Goal: Task Accomplishment & Management: Complete application form

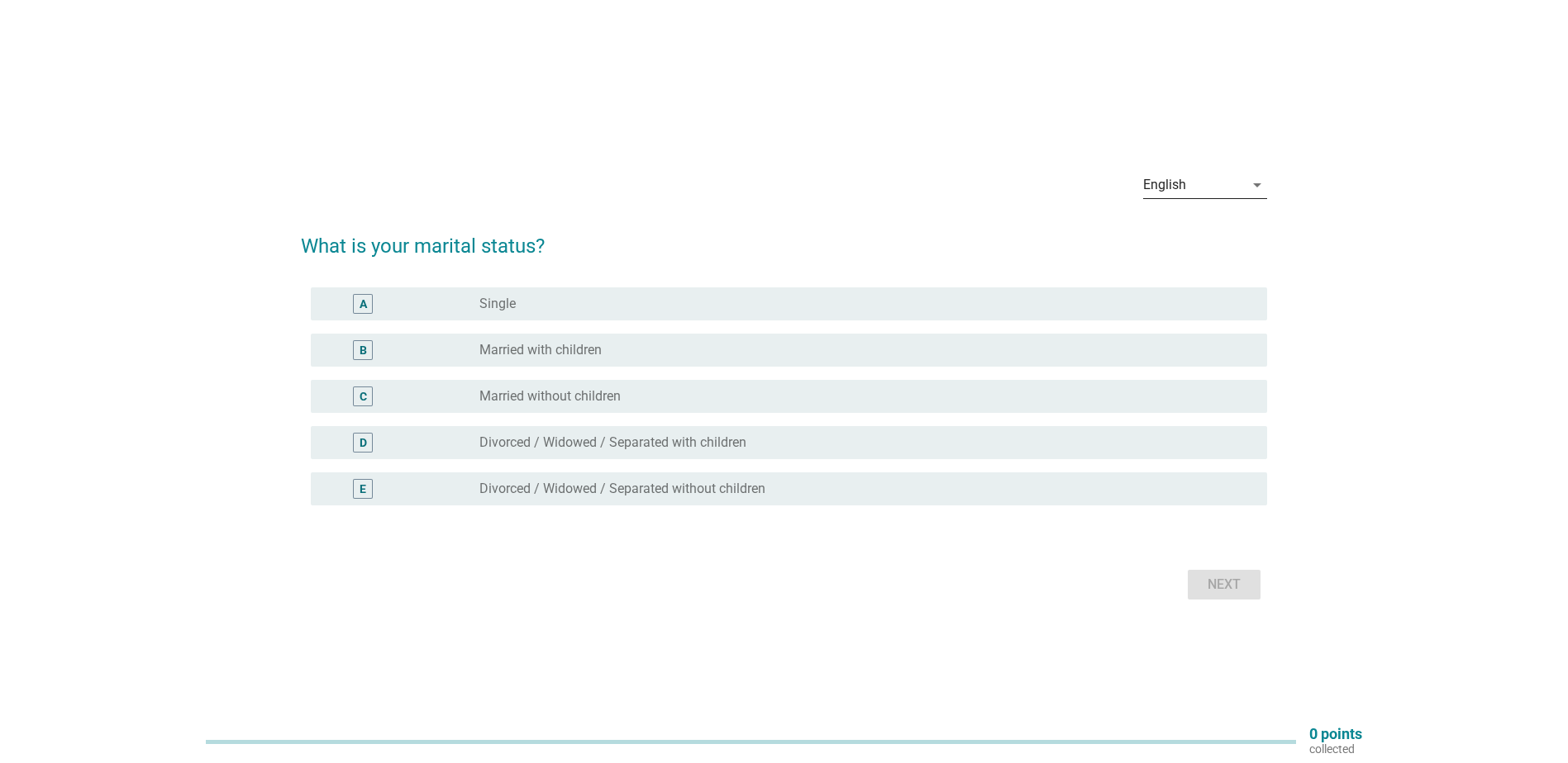
click at [1205, 172] on div "English" at bounding box center [1193, 185] width 100 height 26
click at [1181, 240] on div "中文（简体）" at bounding box center [1205, 237] width 98 height 20
click at [523, 363] on div "B radio_button_unchecked 已婚，有子女" at bounding box center [789, 350] width 957 height 33
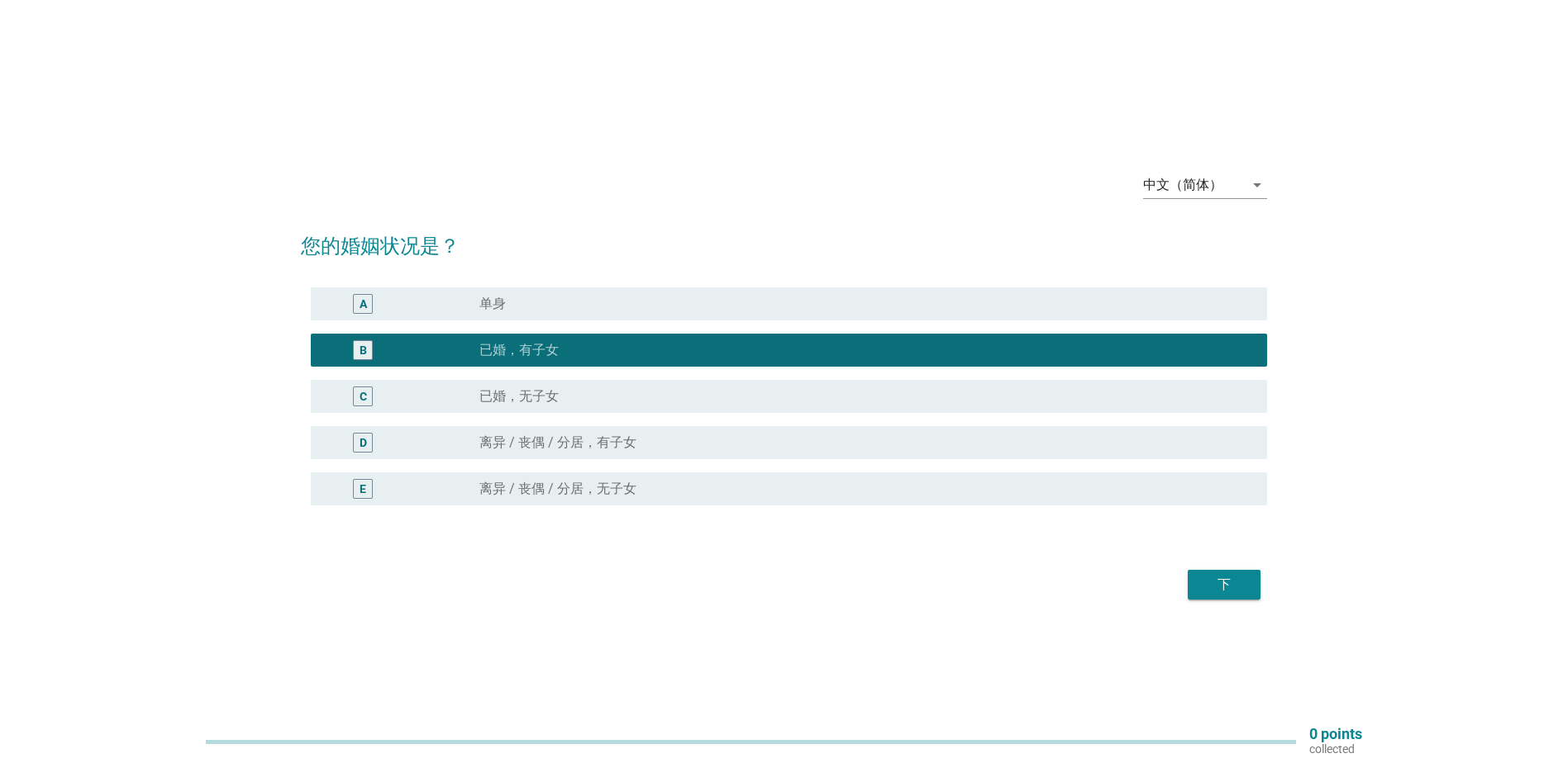
click at [1215, 583] on div "下" at bounding box center [1224, 585] width 46 height 20
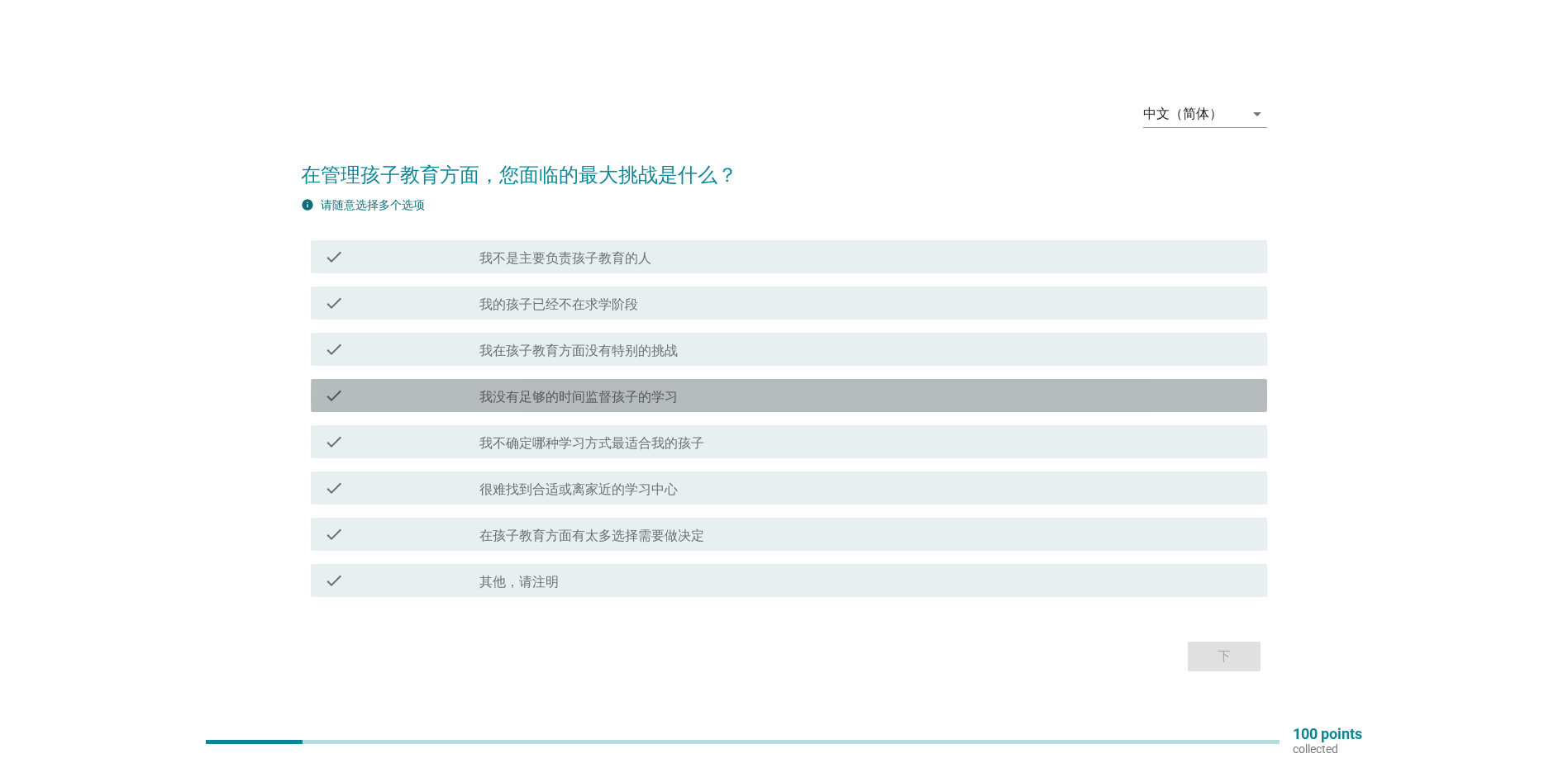
click at [603, 389] on label "我没有足够的时间监督孩子的学习" at bounding box center [578, 397] width 198 height 17
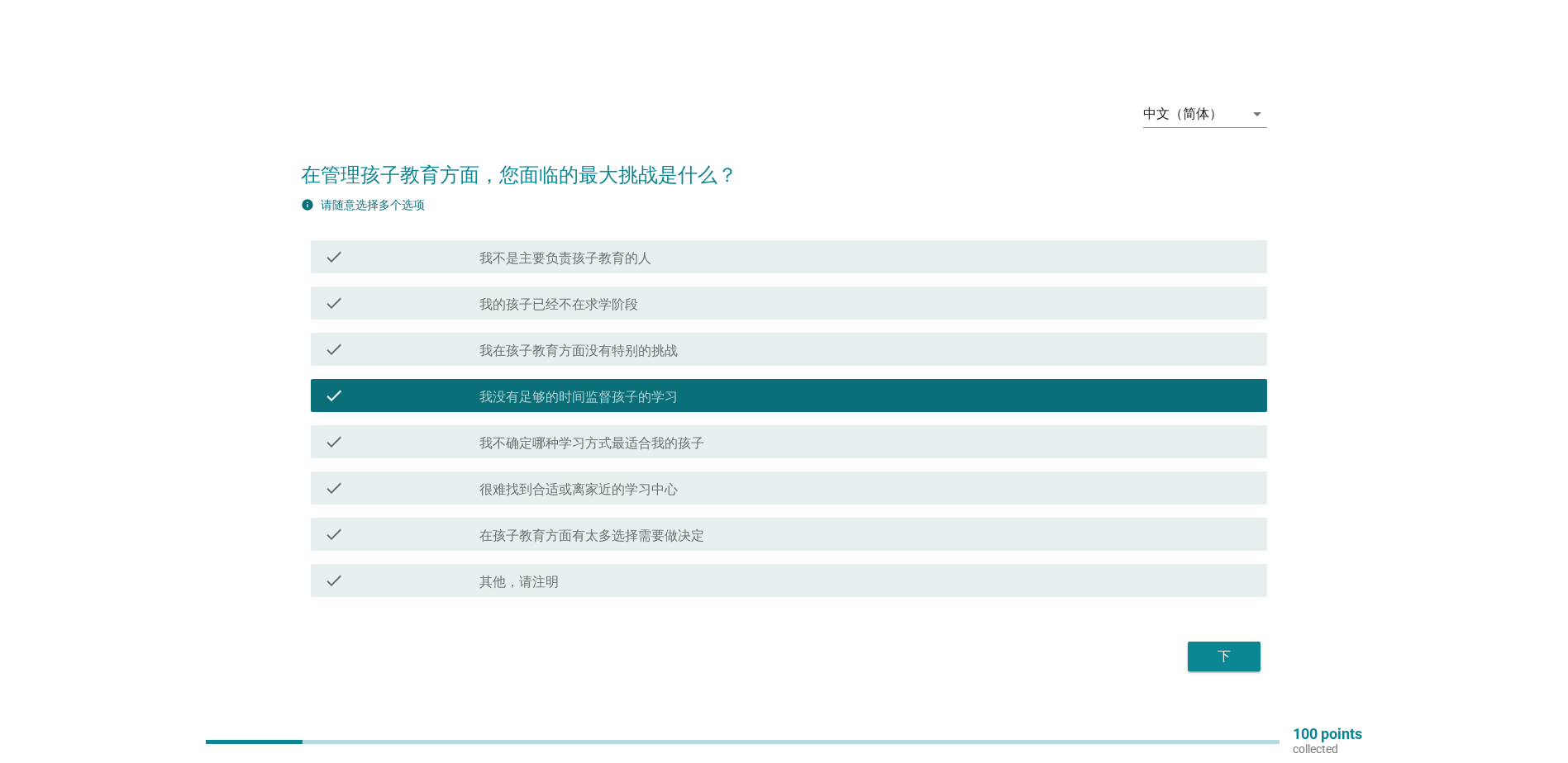
click at [665, 438] on label "我不确定哪种学习方式最适合我的孩子" at bounding box center [591, 443] width 224 height 17
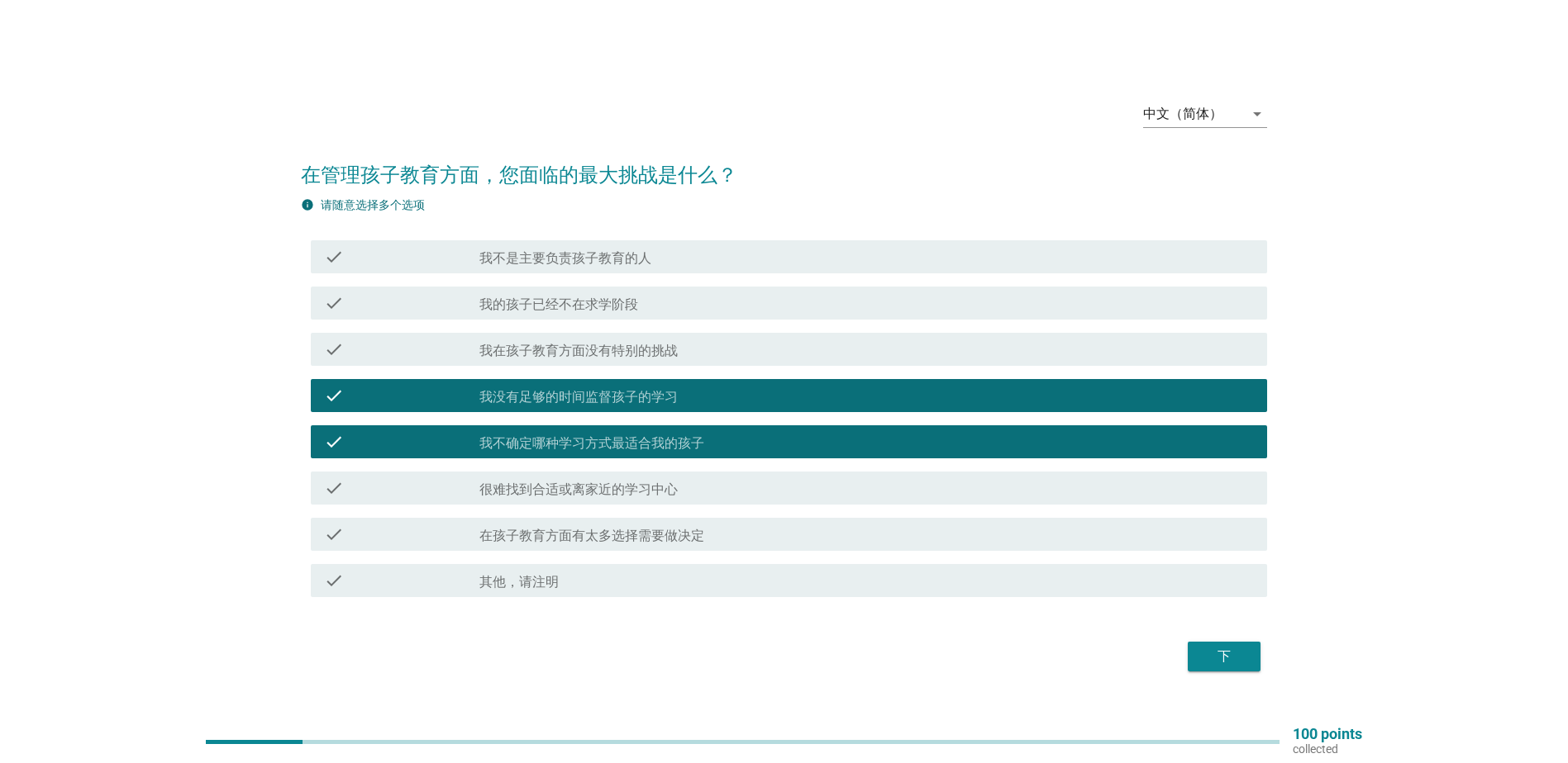
click at [681, 544] on label "在孩子教育方面有太多选择需要做决定" at bounding box center [591, 536] width 224 height 17
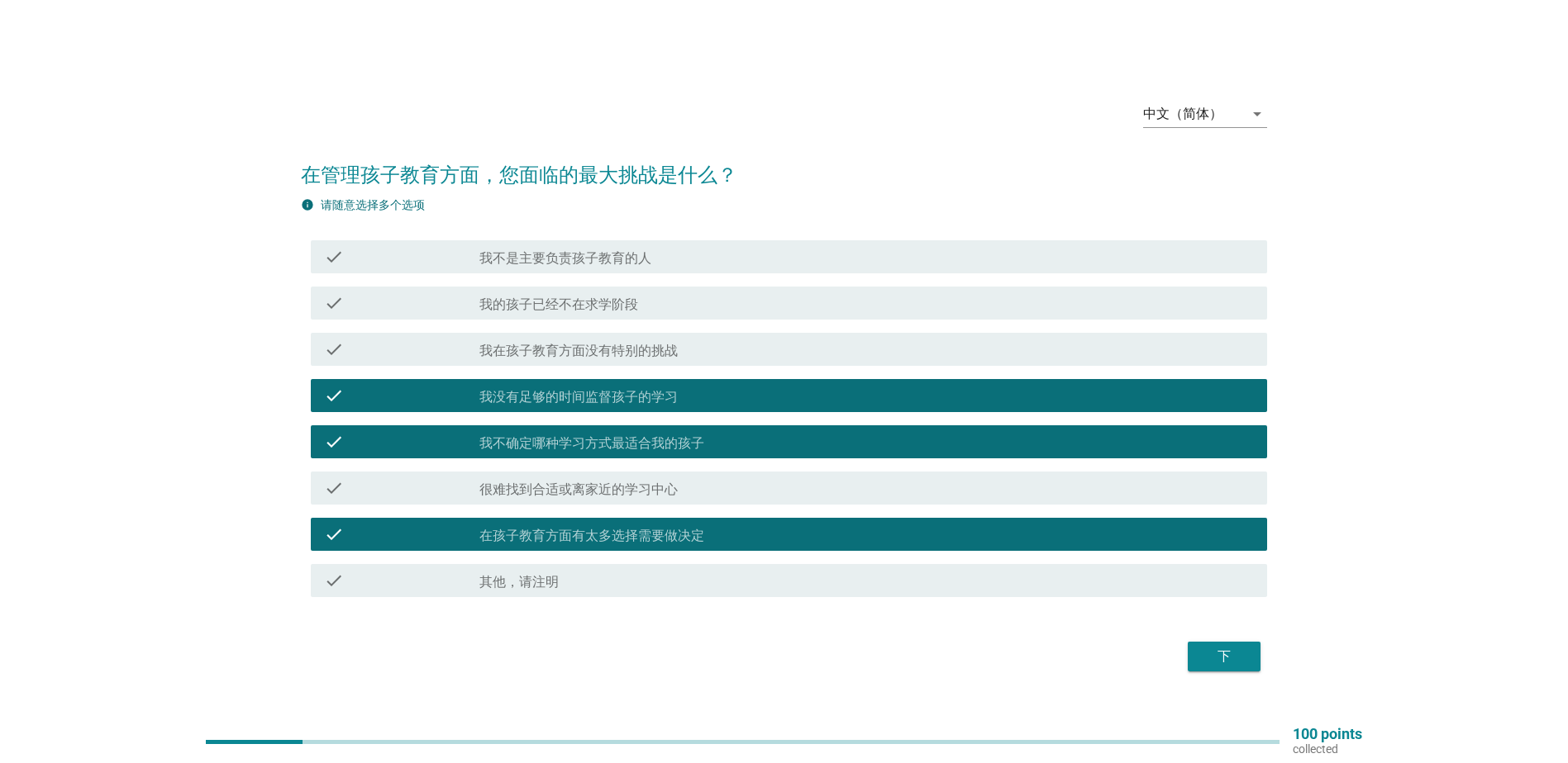
click at [1243, 654] on div "下" at bounding box center [1224, 656] width 46 height 20
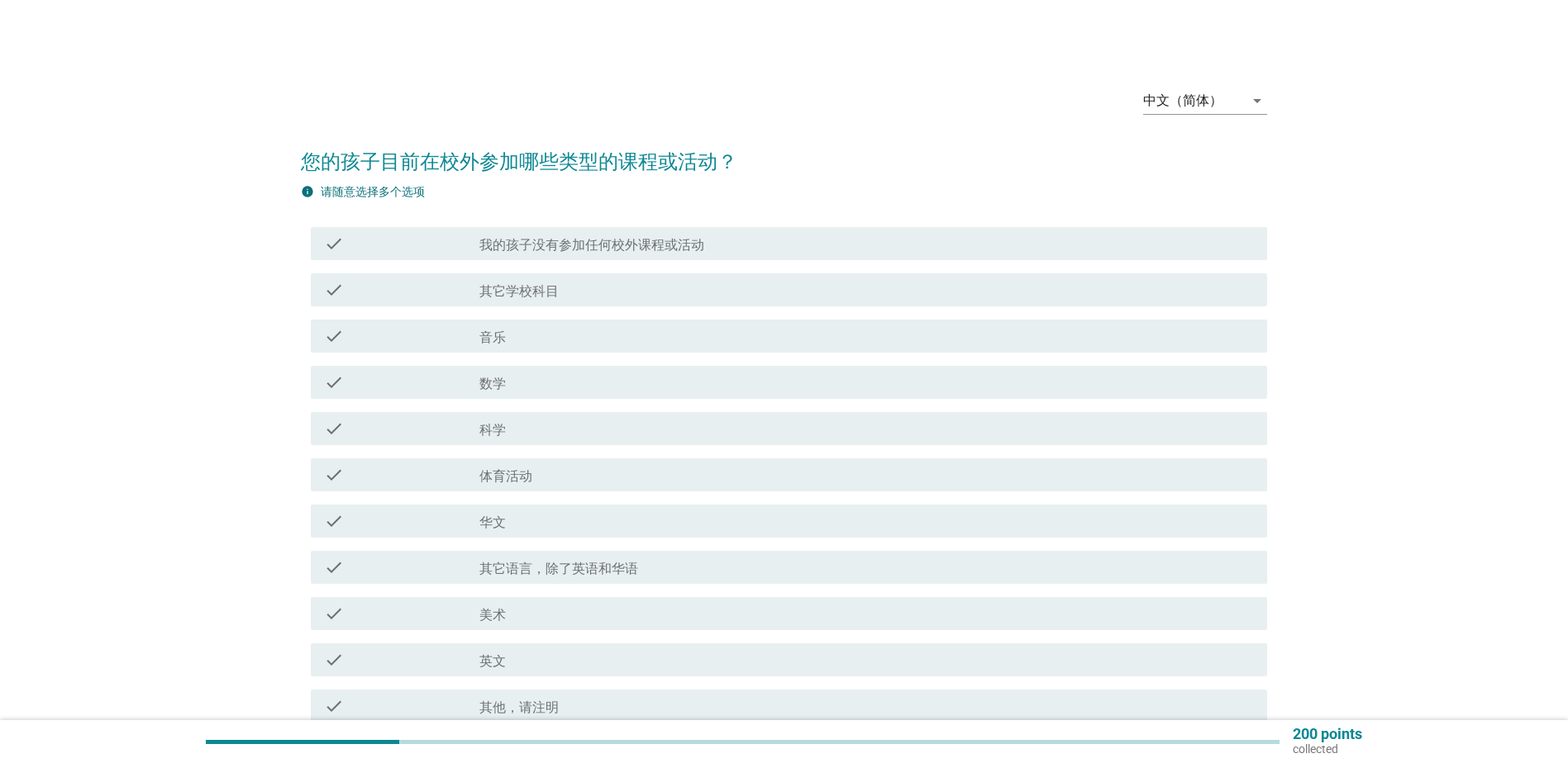
click at [497, 607] on div "check_box_outline_blank 美术" at bounding box center [867, 614] width 775 height 20
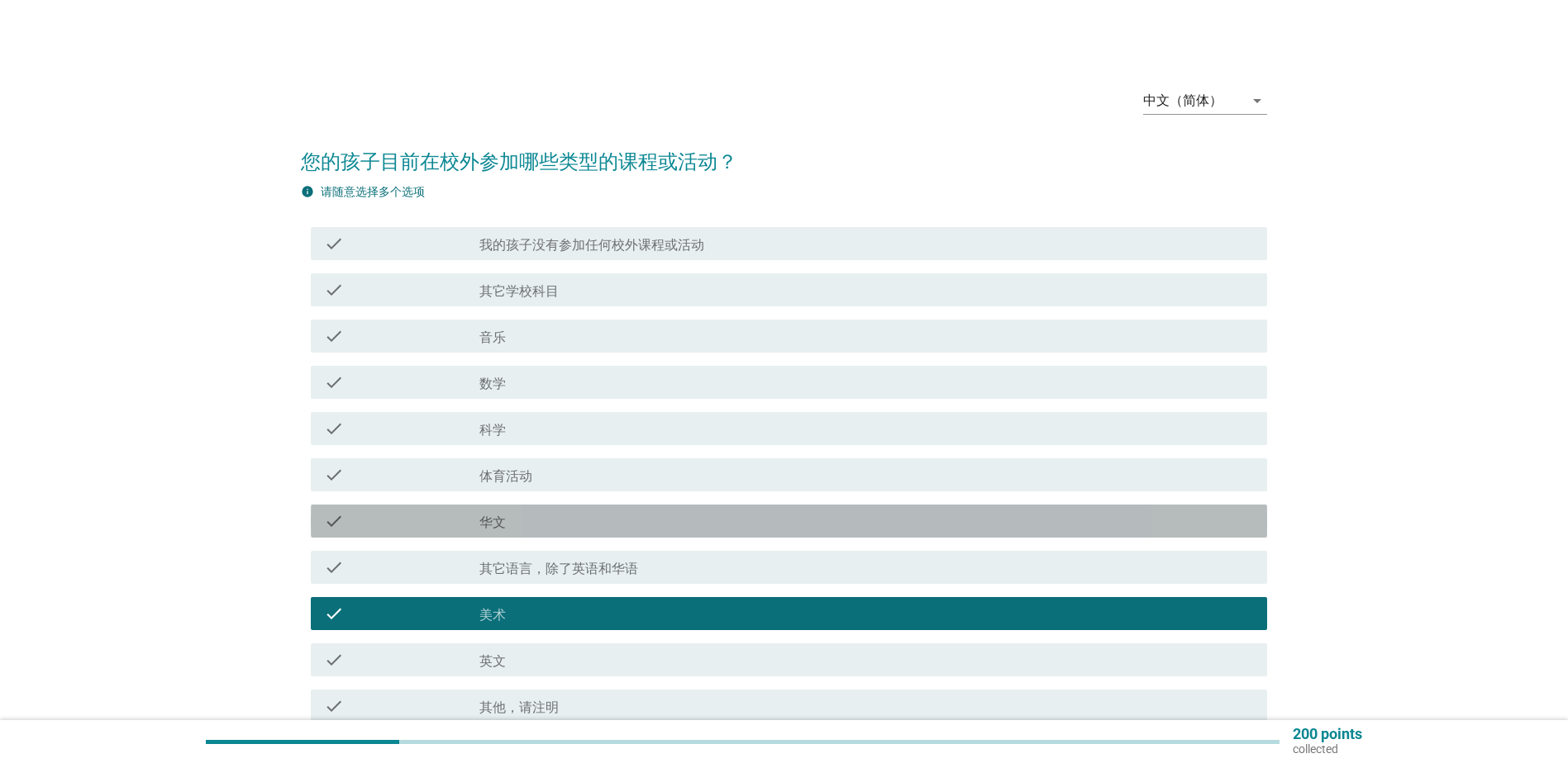
click at [502, 513] on div "check_box_outline_blank 华文" at bounding box center [867, 521] width 775 height 20
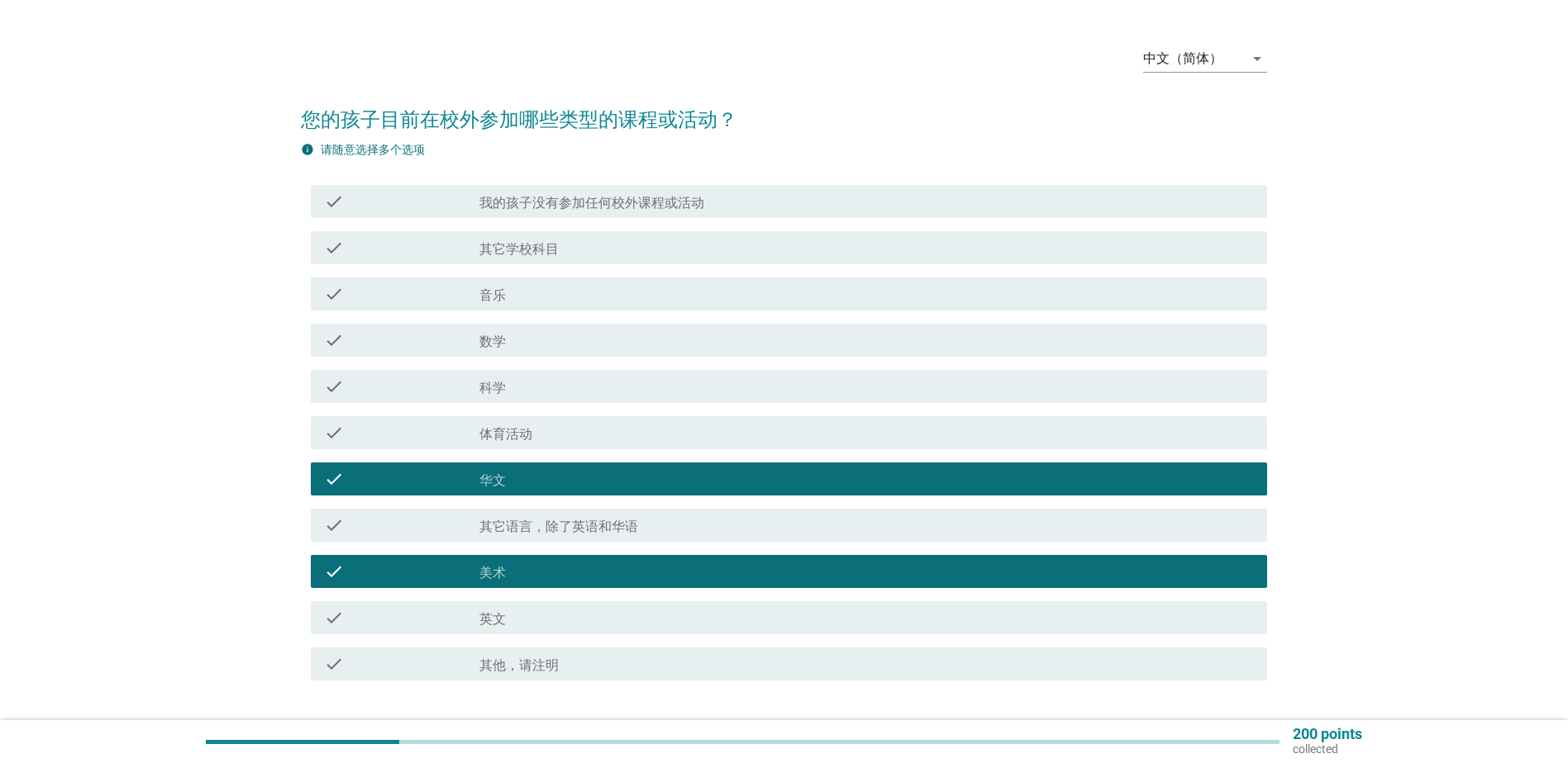
scroll to position [83, 0]
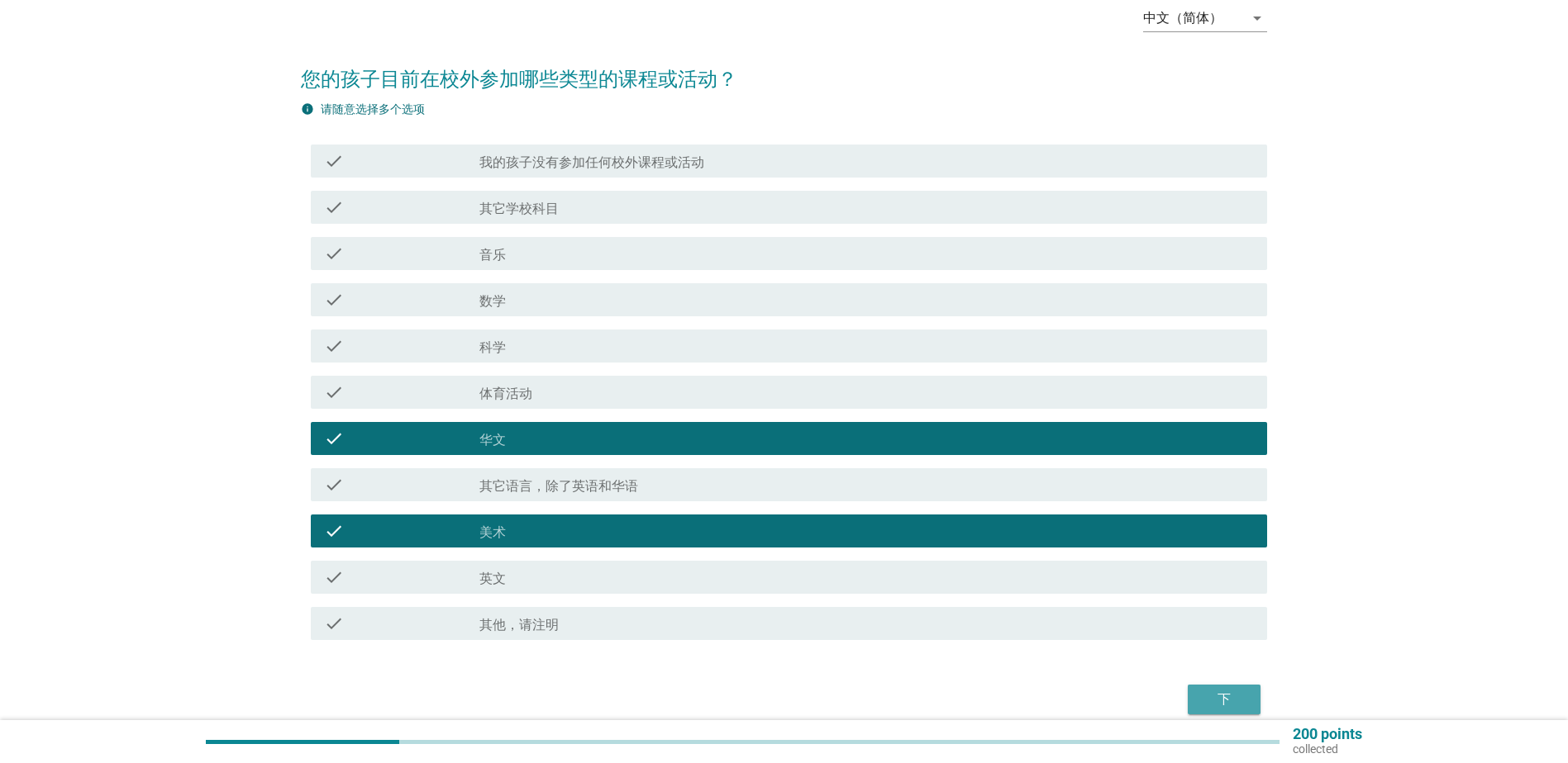
click at [1217, 706] on div "下" at bounding box center [1224, 699] width 46 height 20
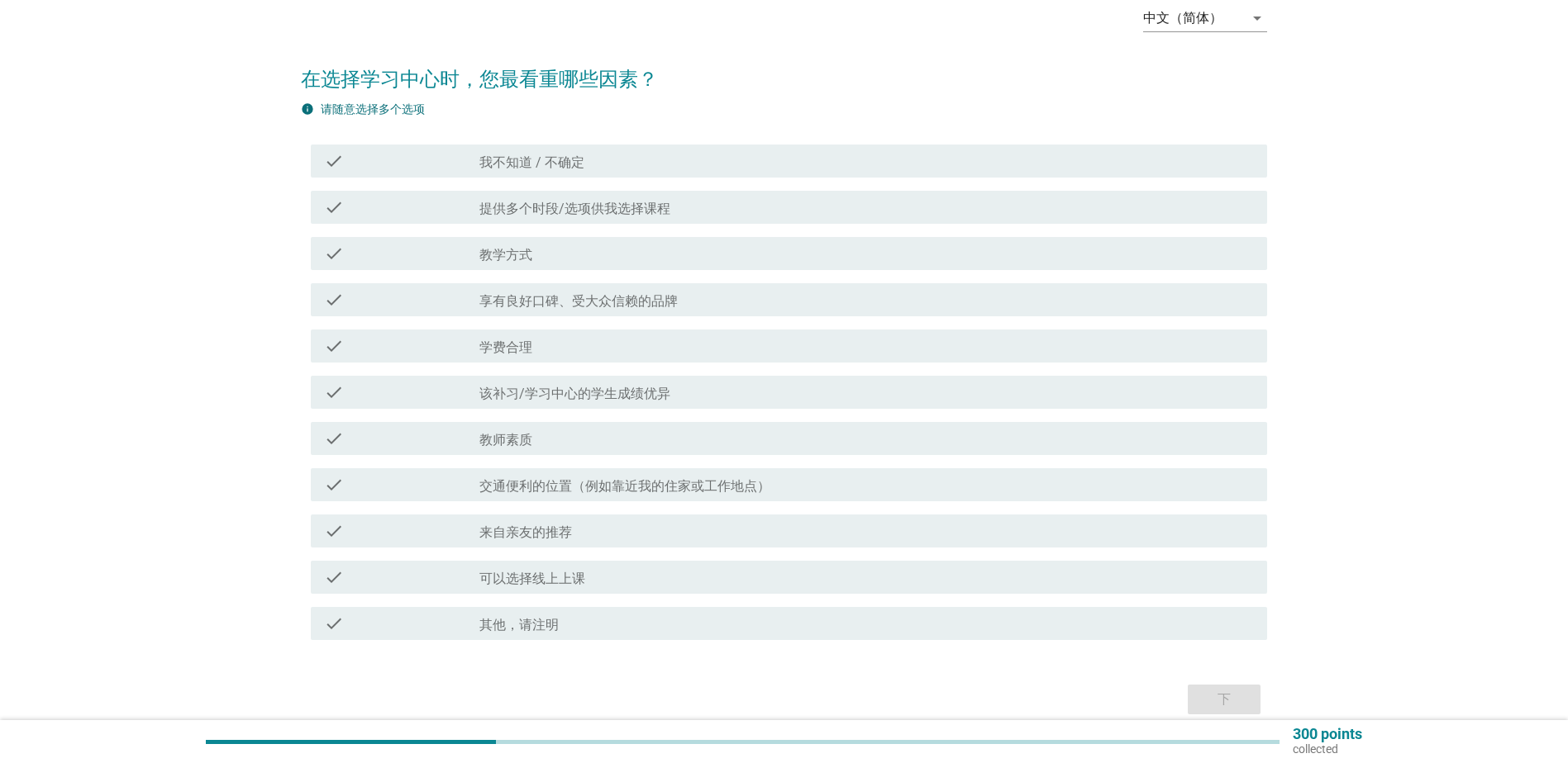
click at [509, 340] on label "学费合理" at bounding box center [506, 347] width 53 height 17
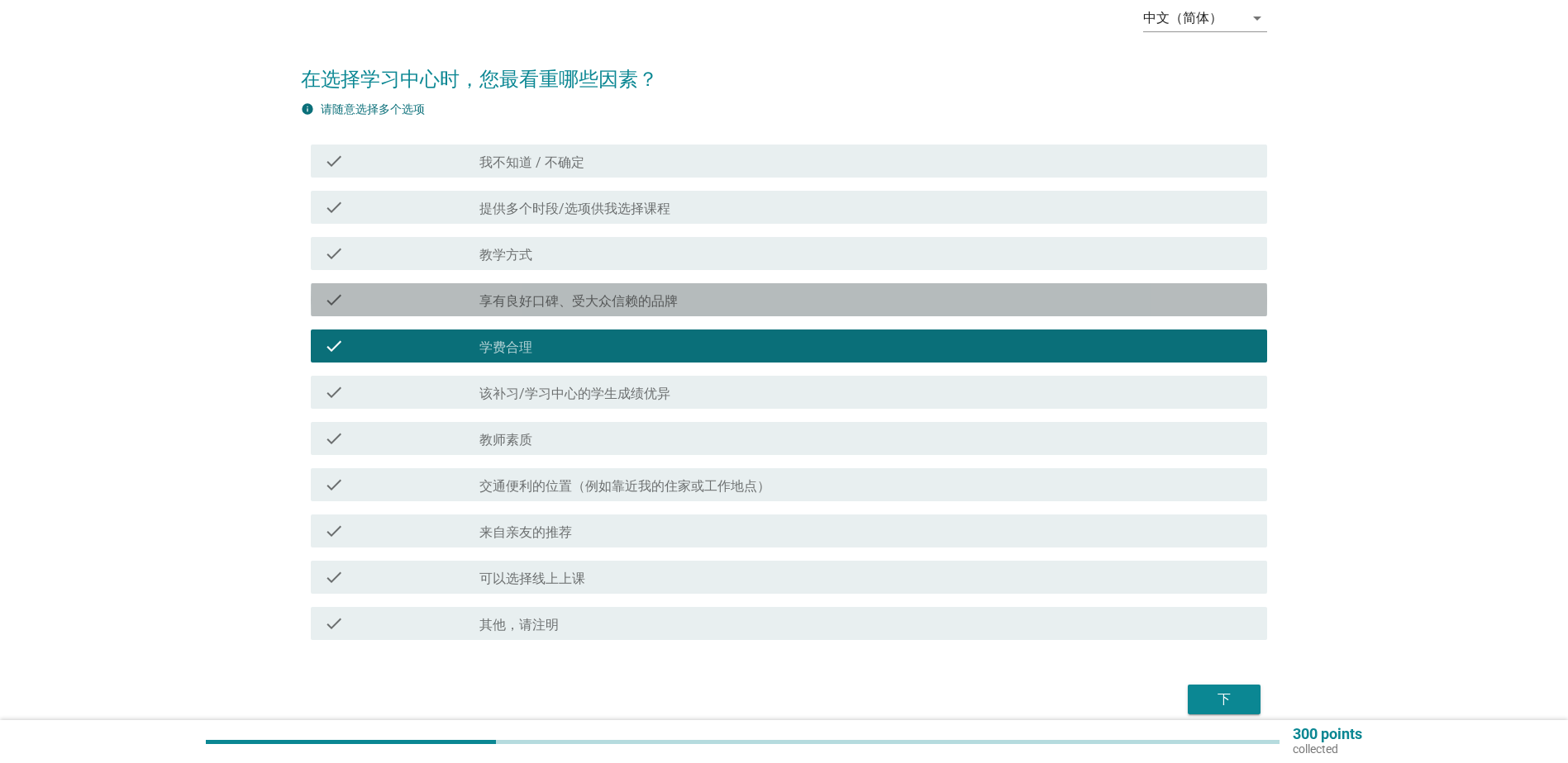
click at [519, 301] on label "享有良好口碑、受大众信赖的品牌" at bounding box center [578, 301] width 198 height 17
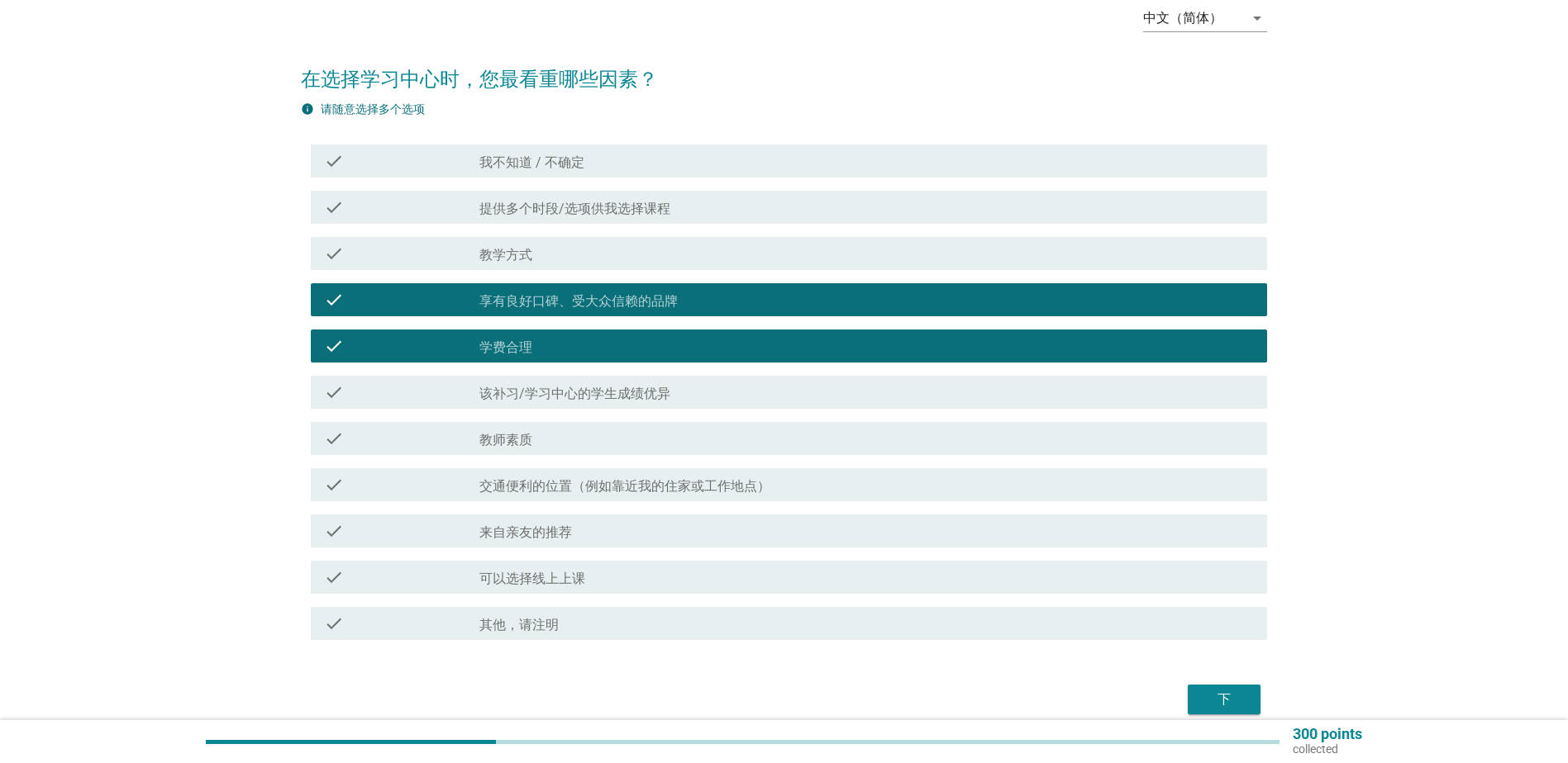
click at [548, 439] on div "check_box_outline_blank 教师素质" at bounding box center [867, 438] width 775 height 20
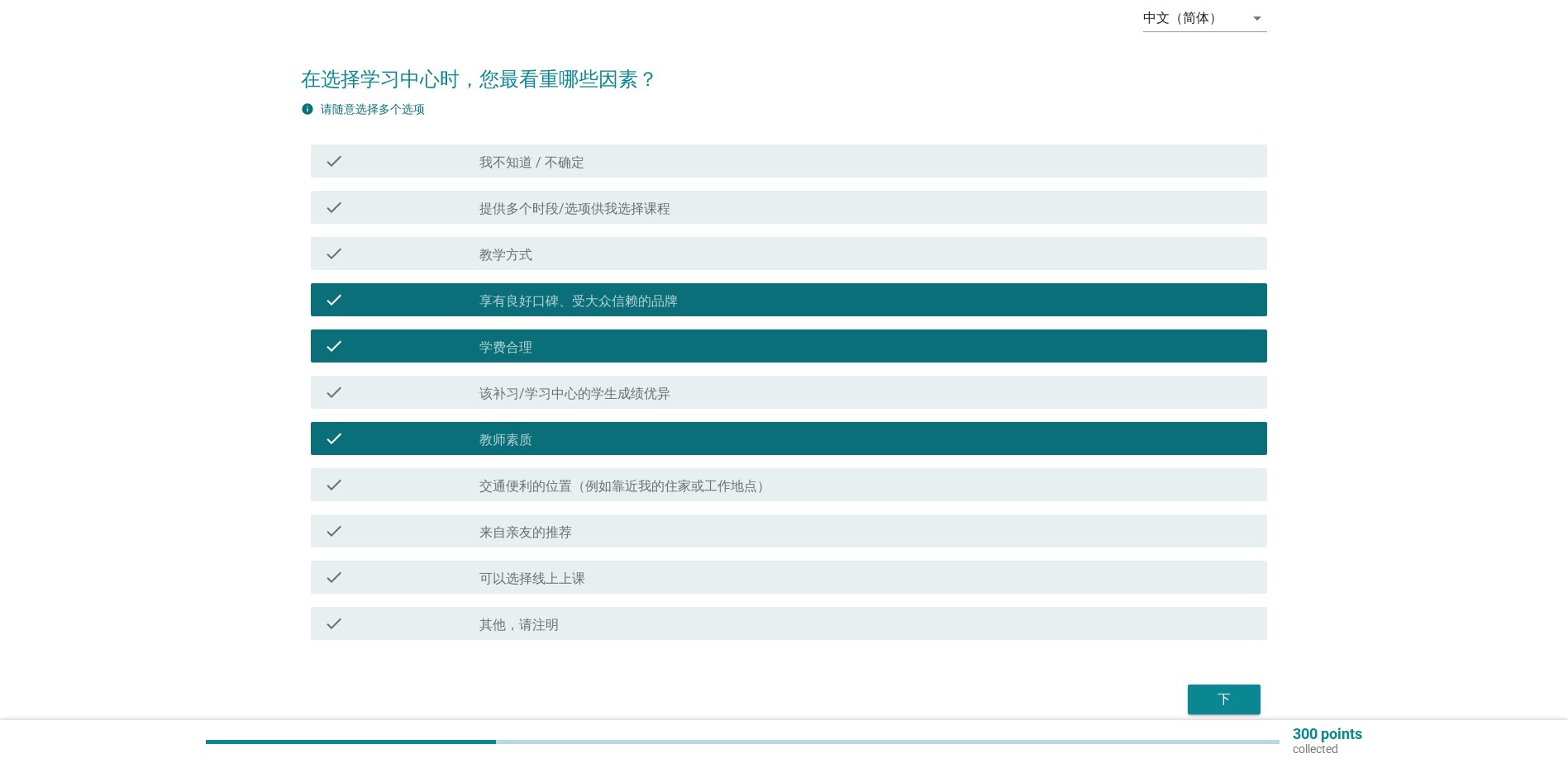
click at [1215, 705] on div "下" at bounding box center [1224, 699] width 46 height 20
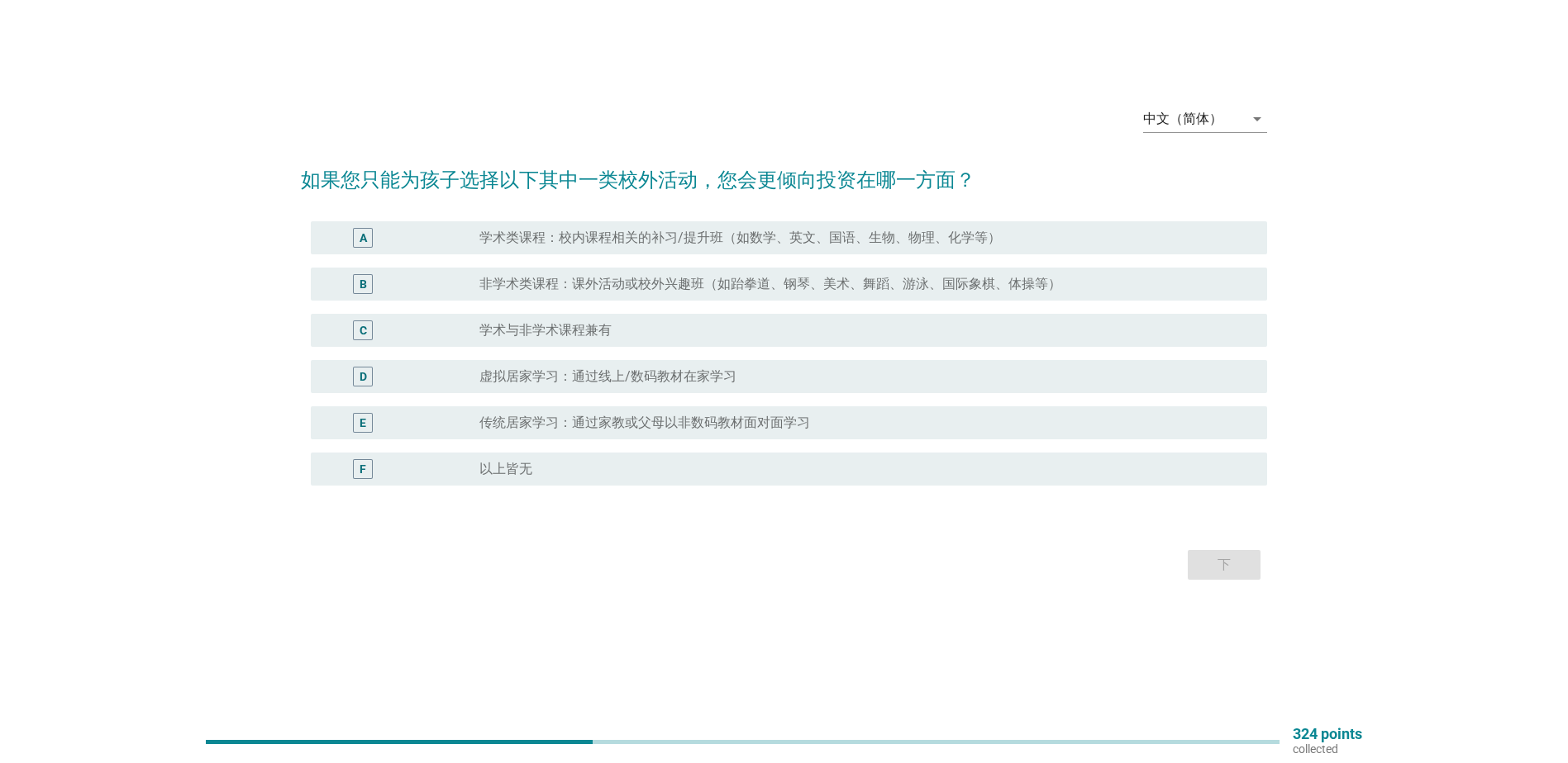
scroll to position [0, 0]
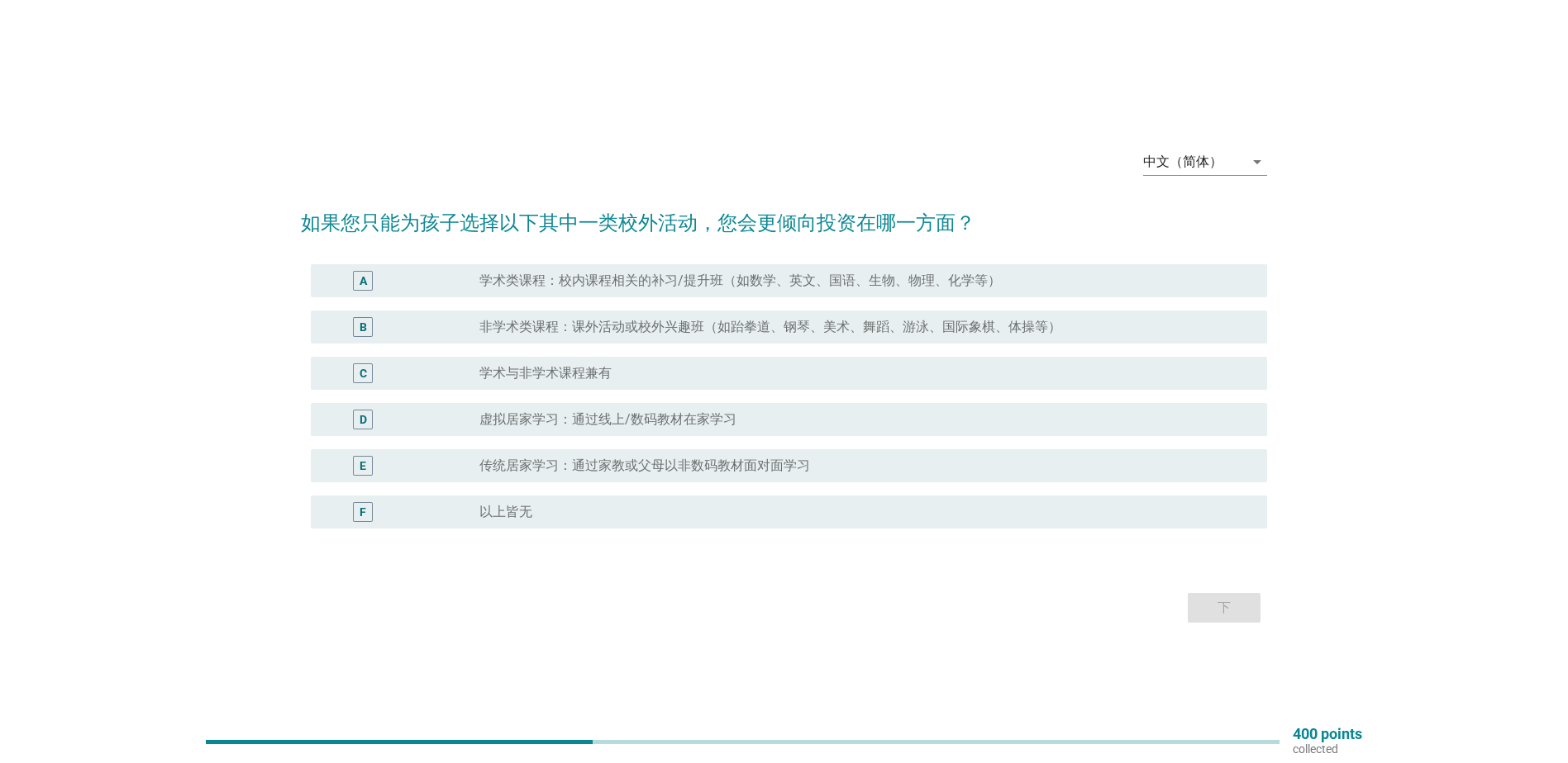
click at [534, 319] on label "非学术类课程：课外活动或校外兴趣班（如跆拳道、钢琴、美术、舞蹈、游泳、国际象棋、体操等）" at bounding box center [770, 327] width 582 height 17
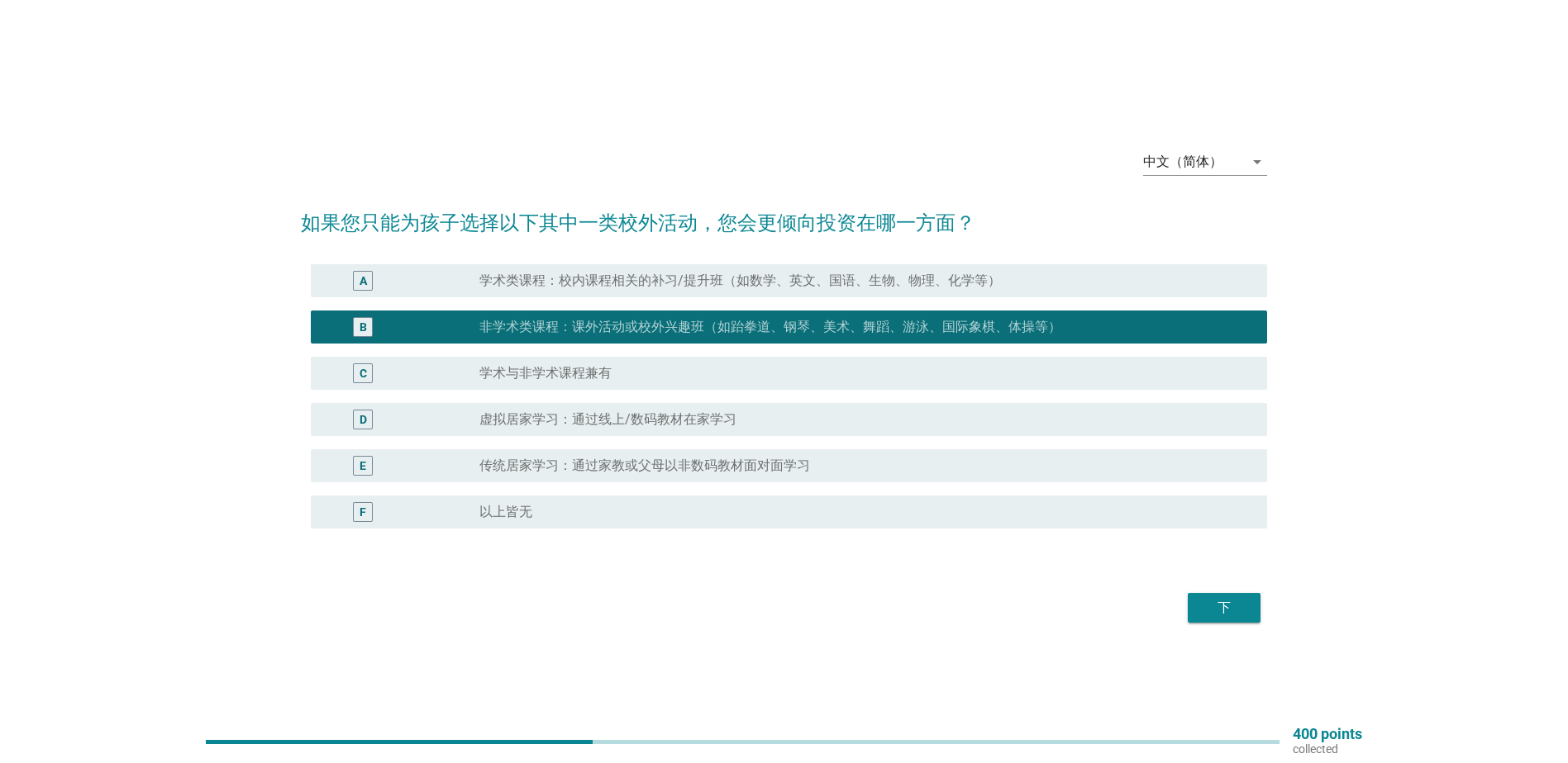
click at [1233, 622] on button "下" at bounding box center [1224, 608] width 73 height 30
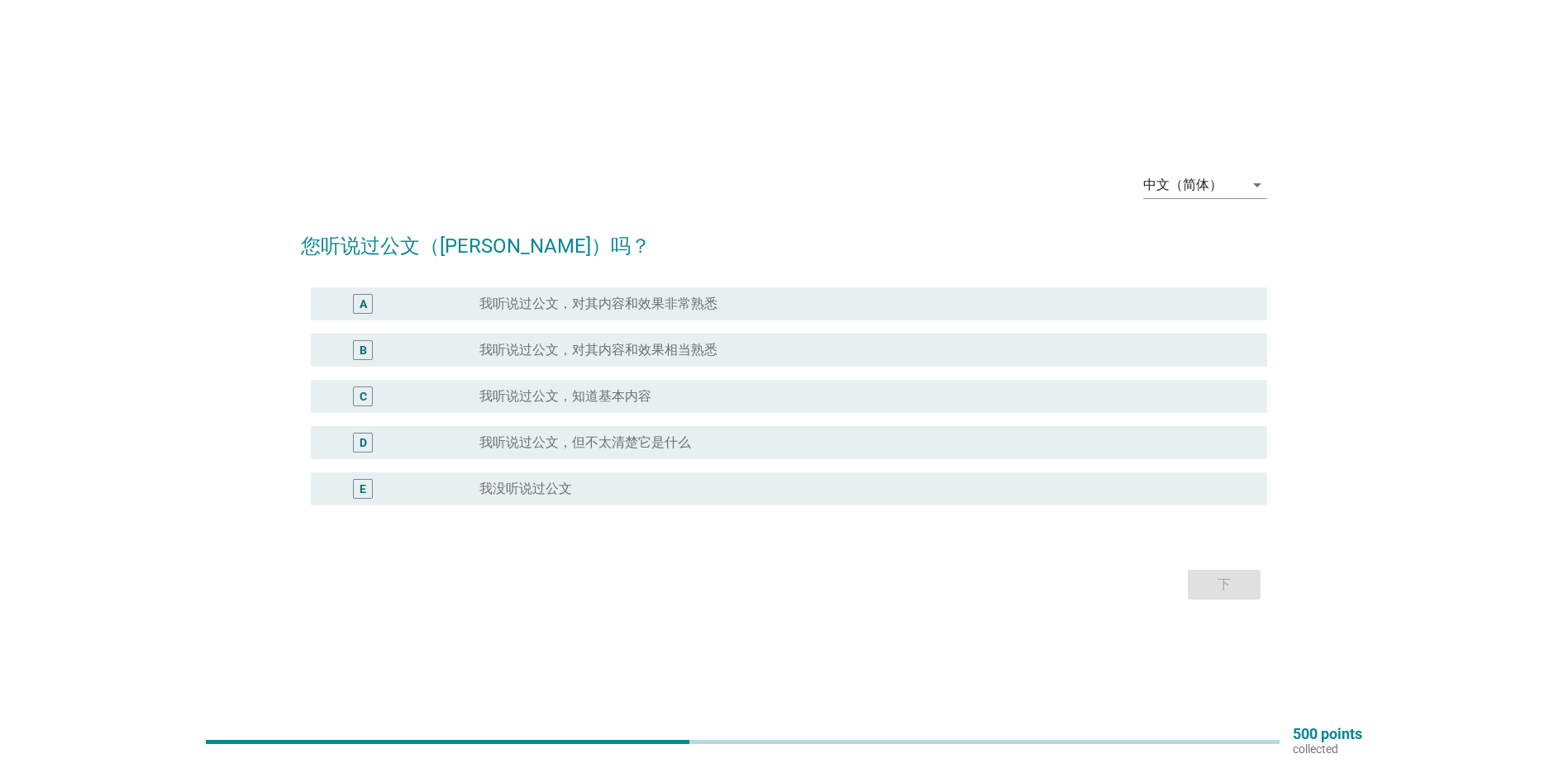
click at [660, 436] on label "我听说过公文，但不太清楚它是什么" at bounding box center [585, 443] width 211 height 17
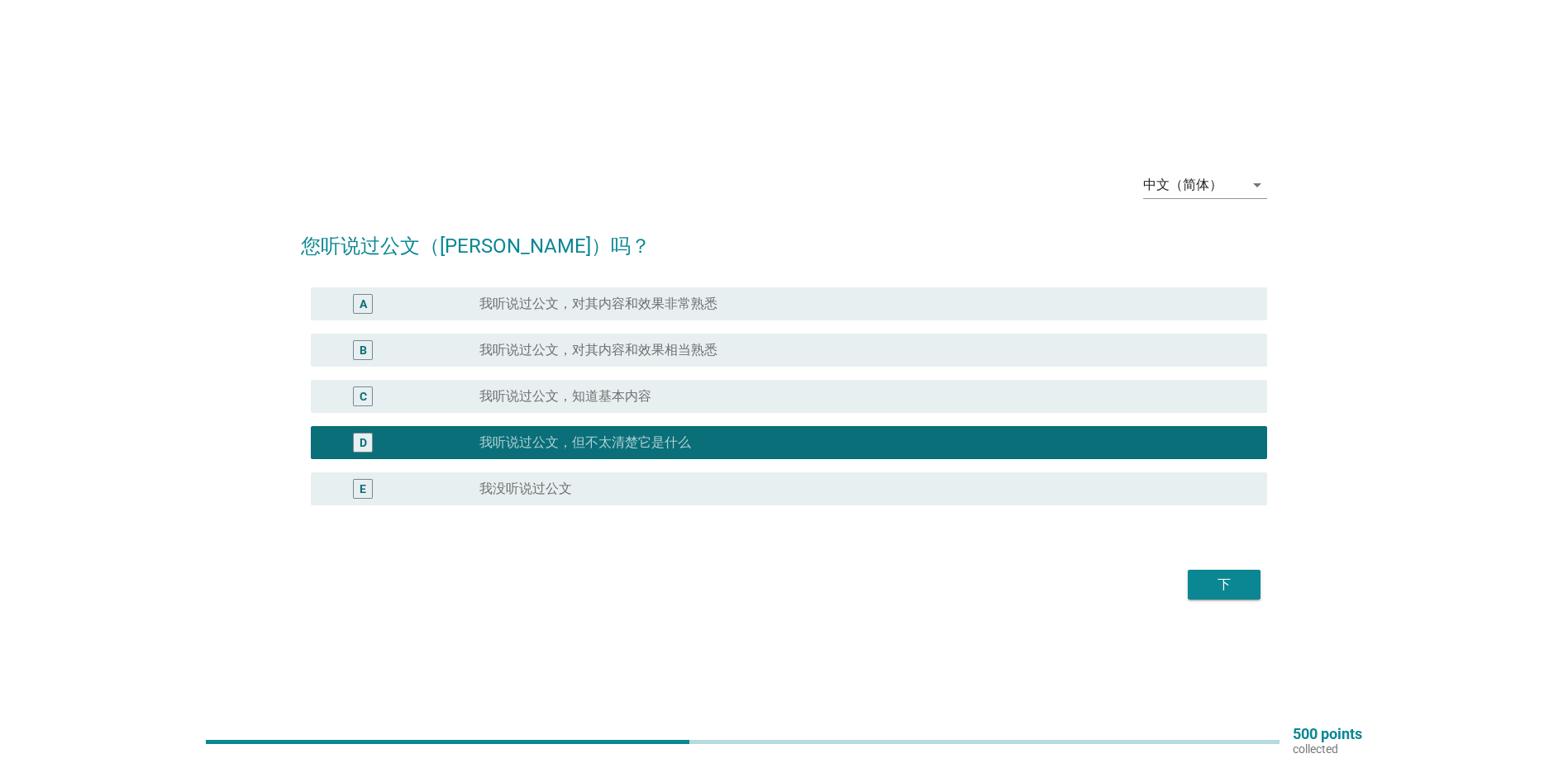
click at [1212, 581] on div "下" at bounding box center [1224, 585] width 46 height 20
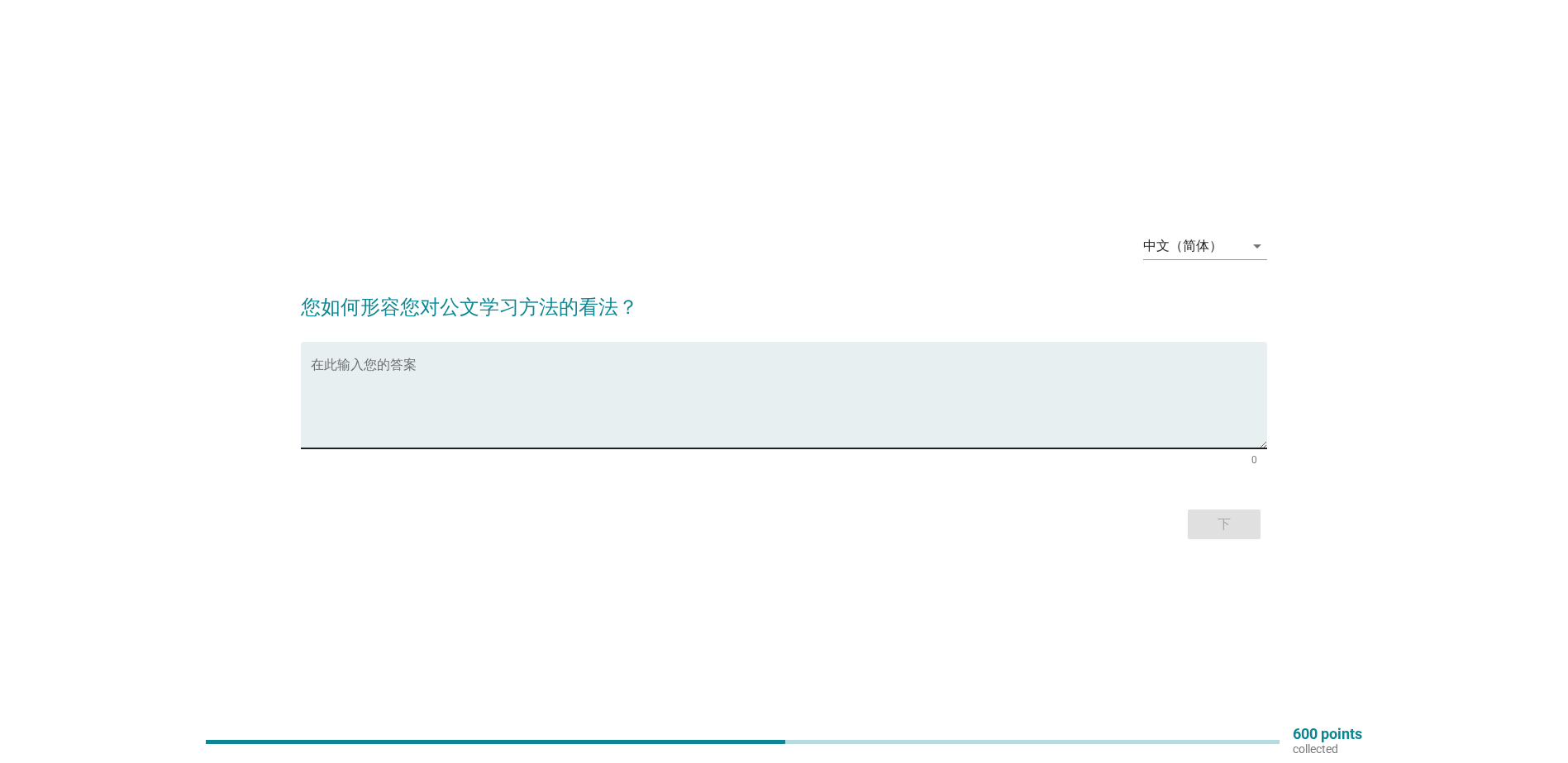
click at [376, 375] on textarea "在此输入您的答案" at bounding box center [789, 405] width 957 height 86
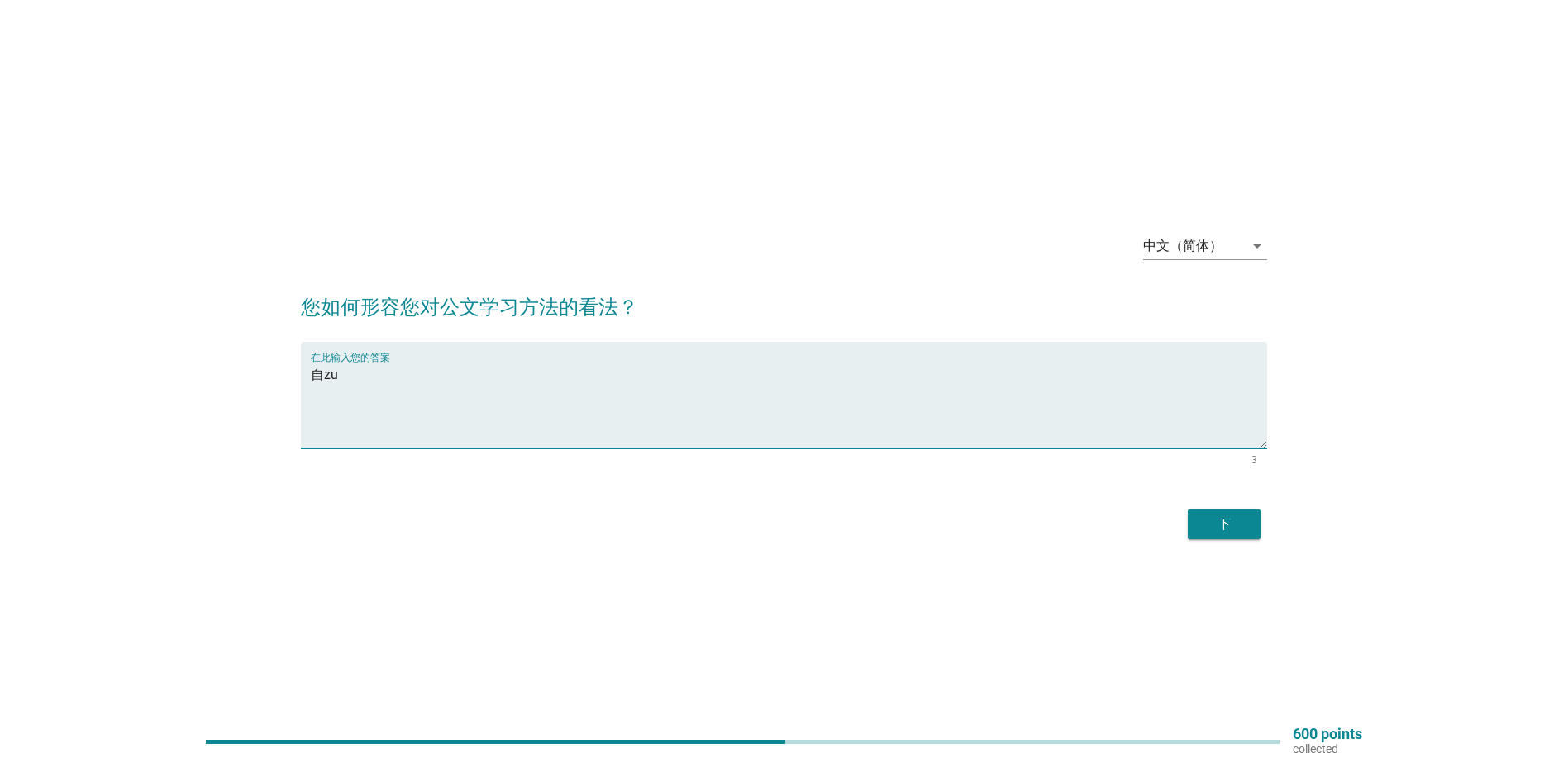
click at [363, 368] on textarea "自zu" at bounding box center [789, 405] width 957 height 86
type textarea "自主学习"
click at [1204, 532] on div "下" at bounding box center [1224, 525] width 46 height 20
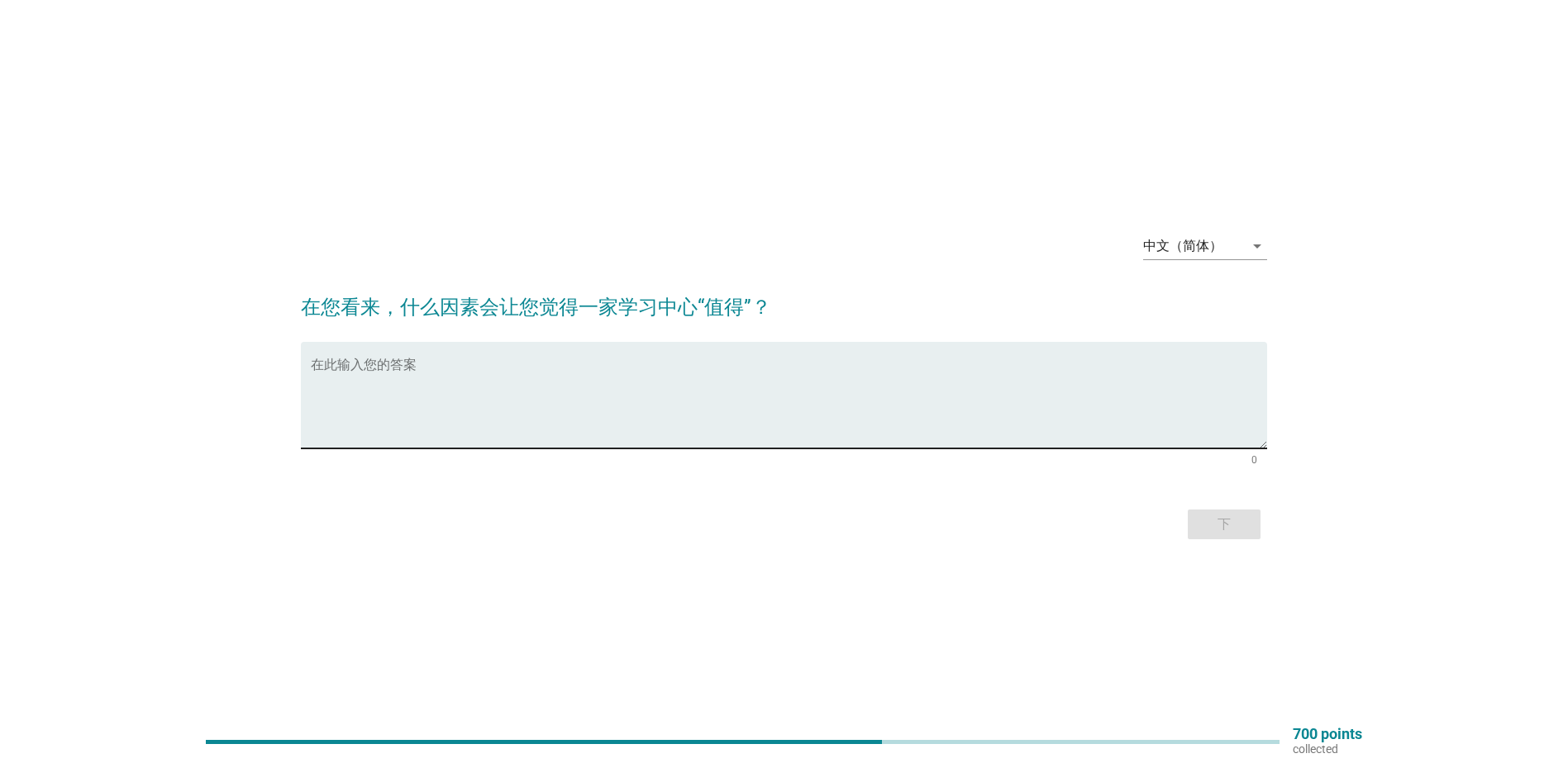
click at [471, 377] on textarea "在此输入您的答案" at bounding box center [789, 405] width 957 height 86
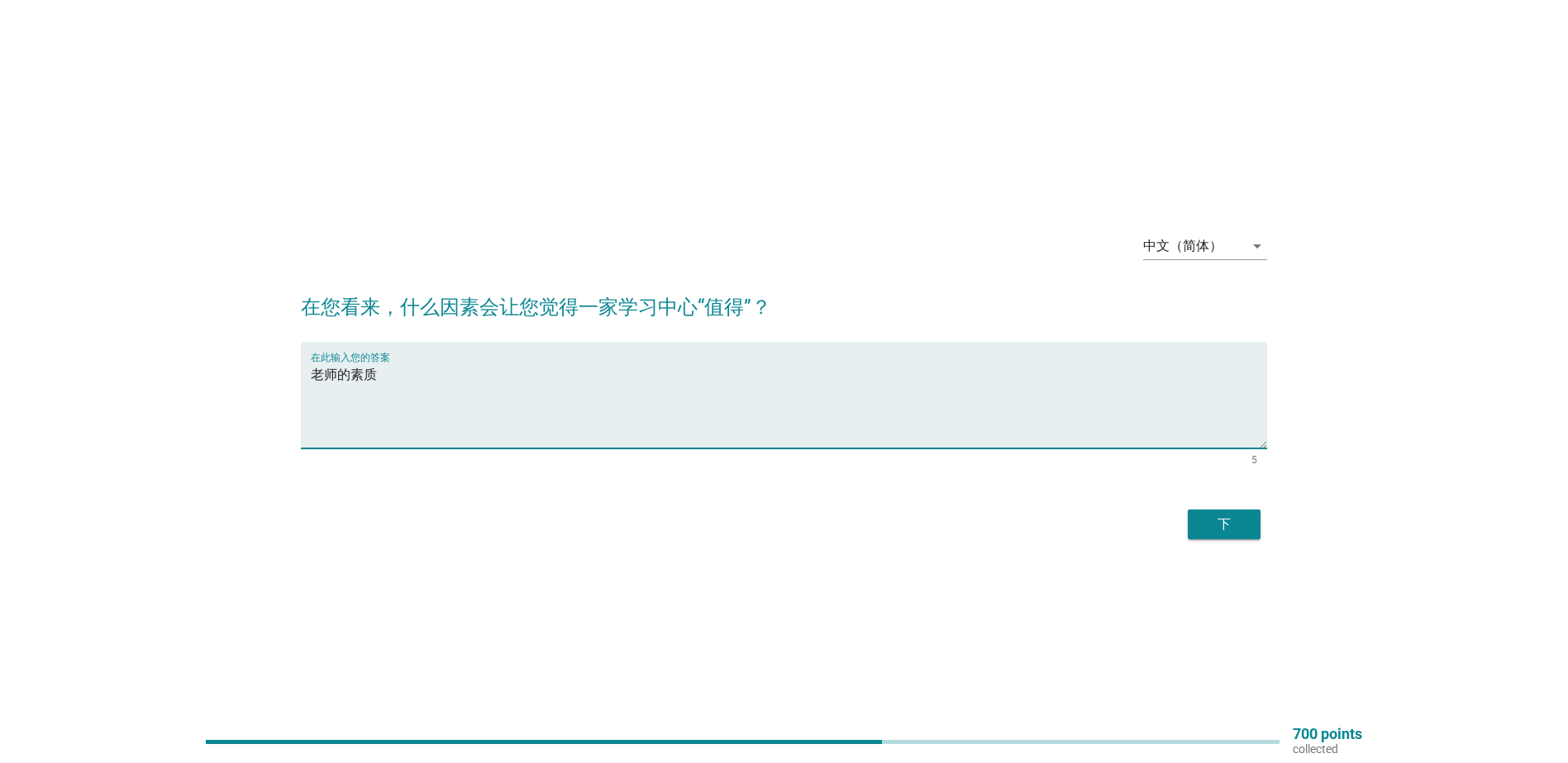
type textarea "老师的素质"
click at [1238, 532] on div "下" at bounding box center [1224, 525] width 46 height 20
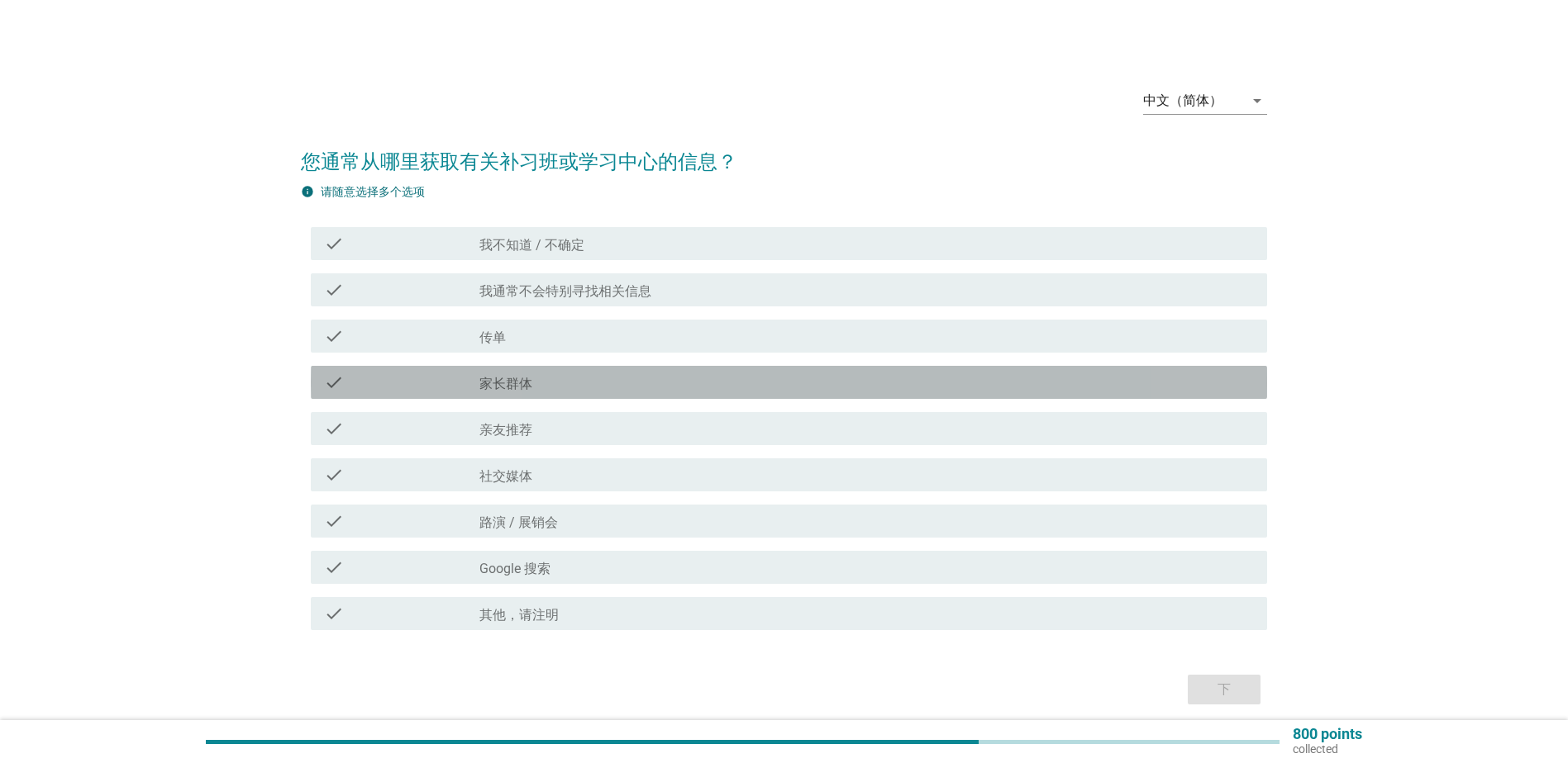
click at [541, 388] on div "check_box_outline_blank 家长群体" at bounding box center [867, 382] width 775 height 20
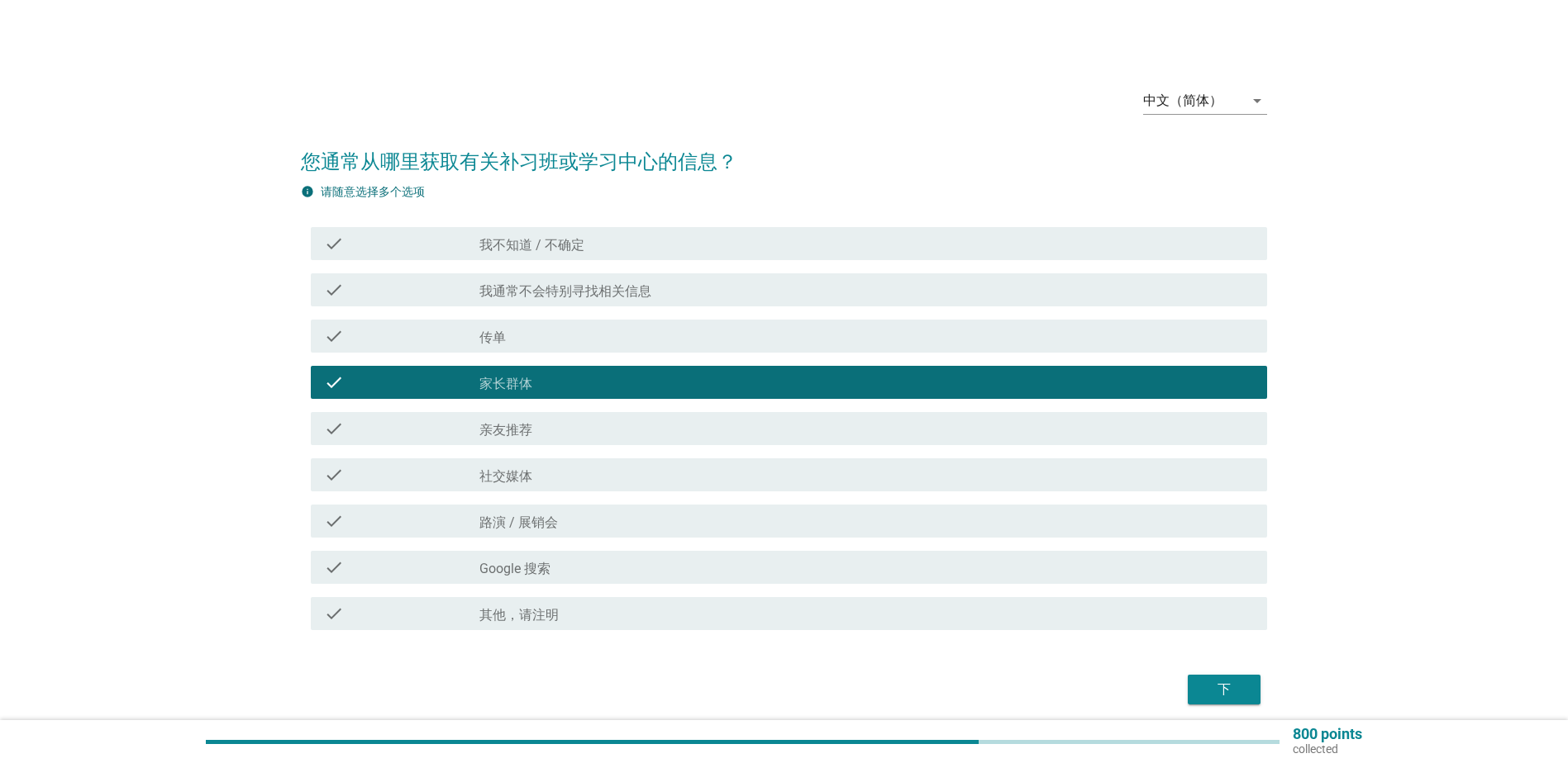
click at [541, 424] on div "check_box_outline_blank 亲友推荐" at bounding box center [867, 429] width 775 height 20
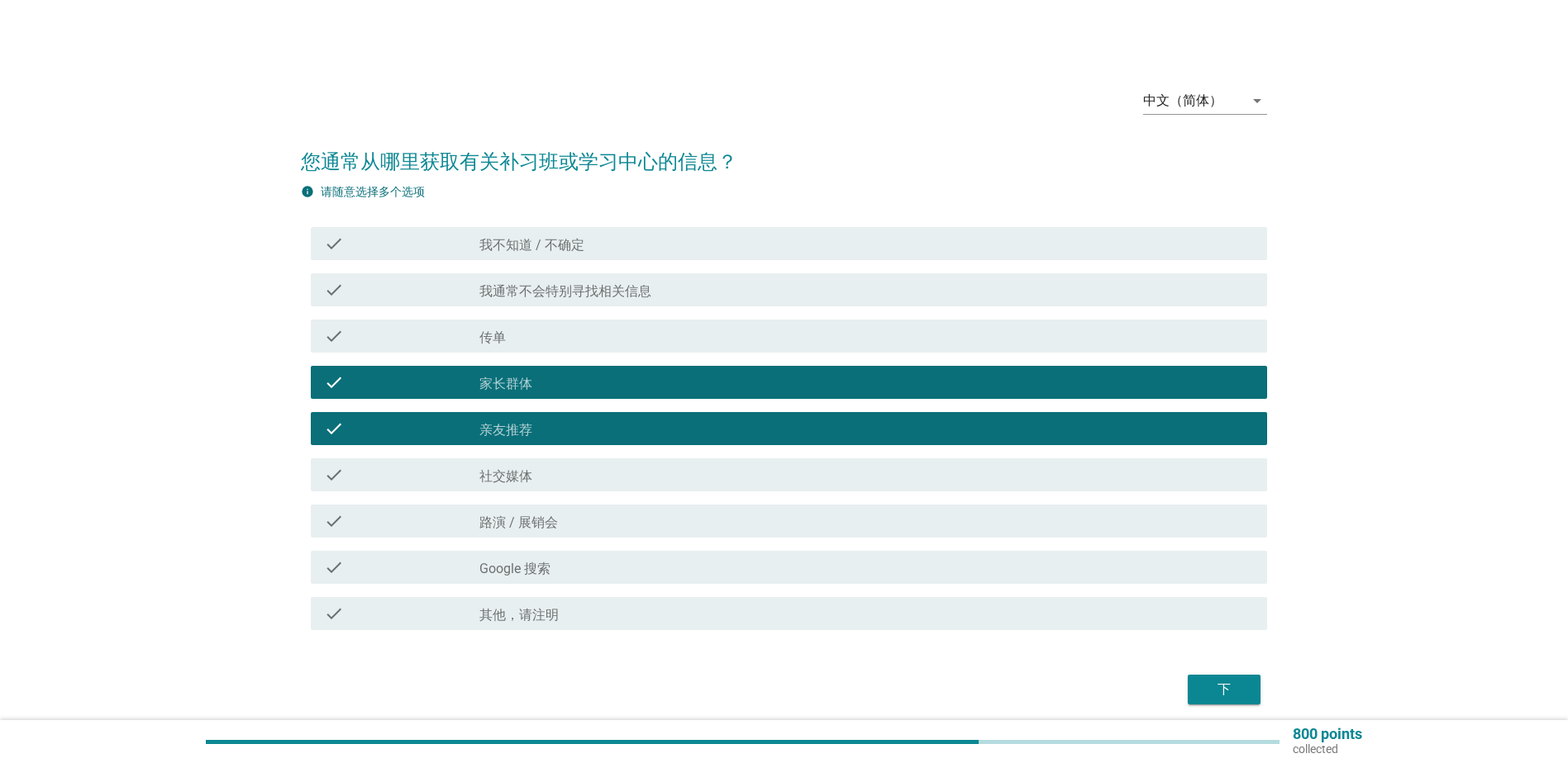
click at [1220, 689] on div "下" at bounding box center [1224, 690] width 46 height 20
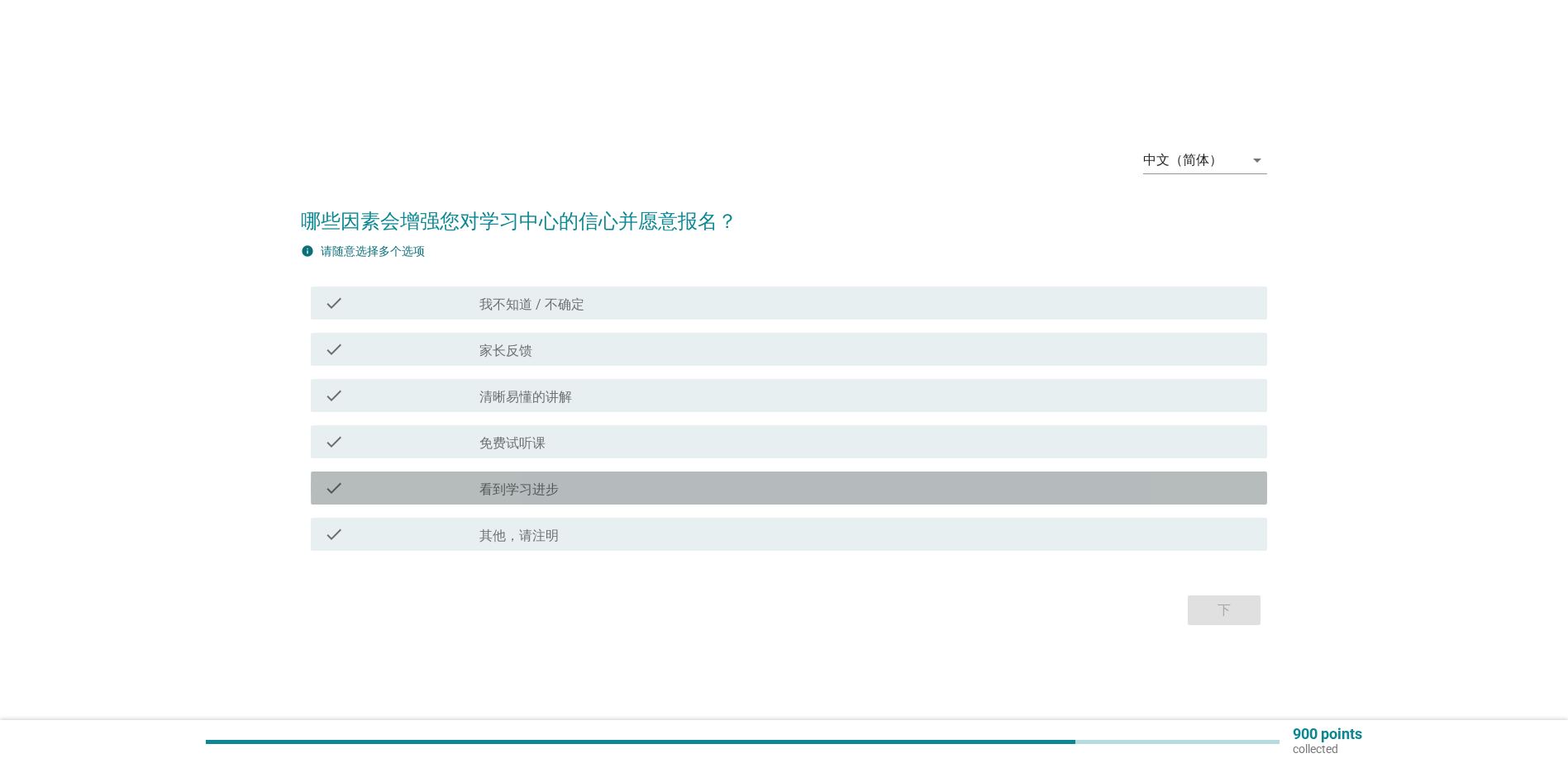
click at [597, 486] on div "check_box_outline_blank 看到学习进步" at bounding box center [867, 488] width 775 height 20
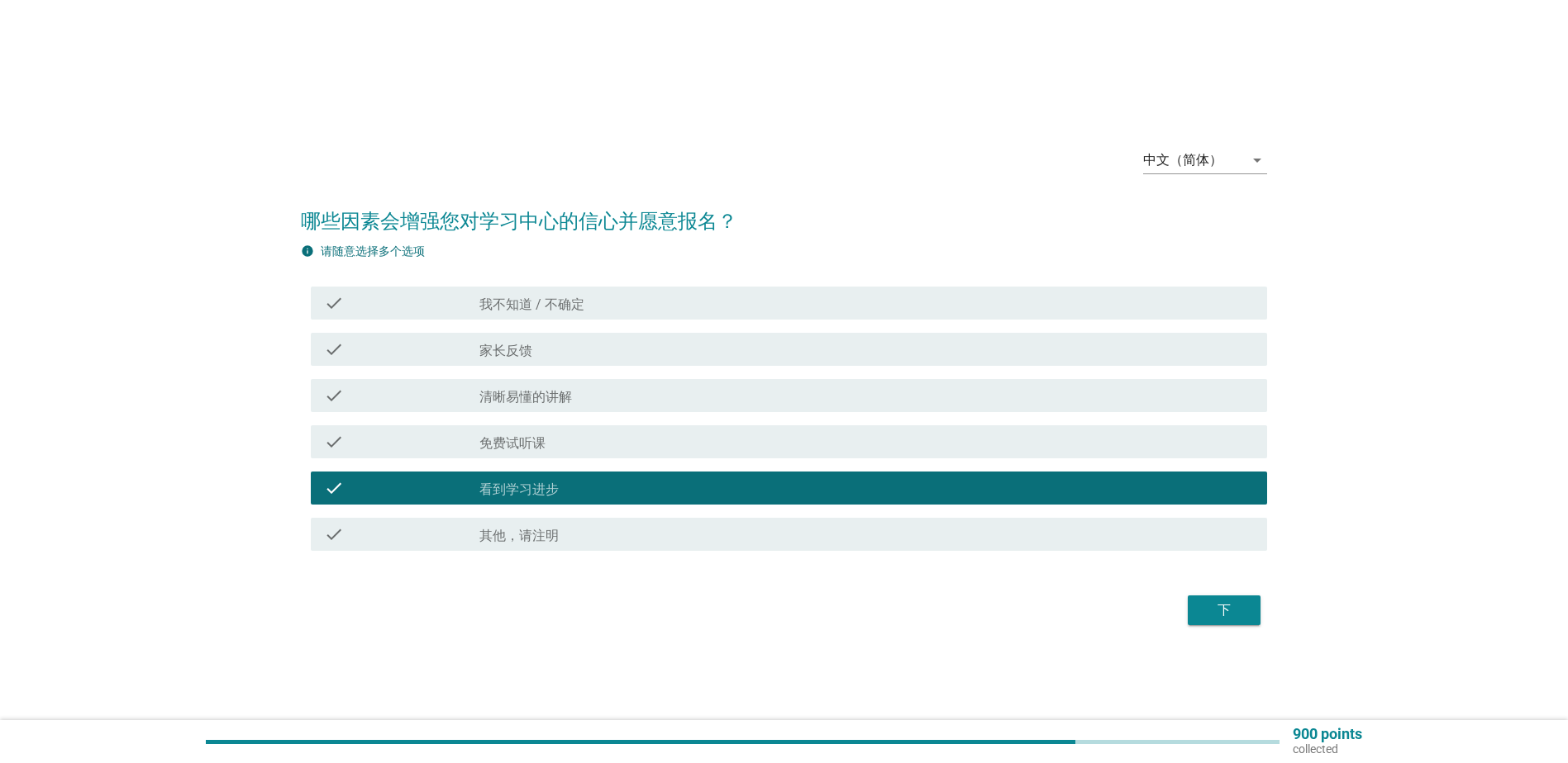
click at [577, 395] on div "check_box_outline_blank 清晰易懂的讲解" at bounding box center [867, 395] width 775 height 20
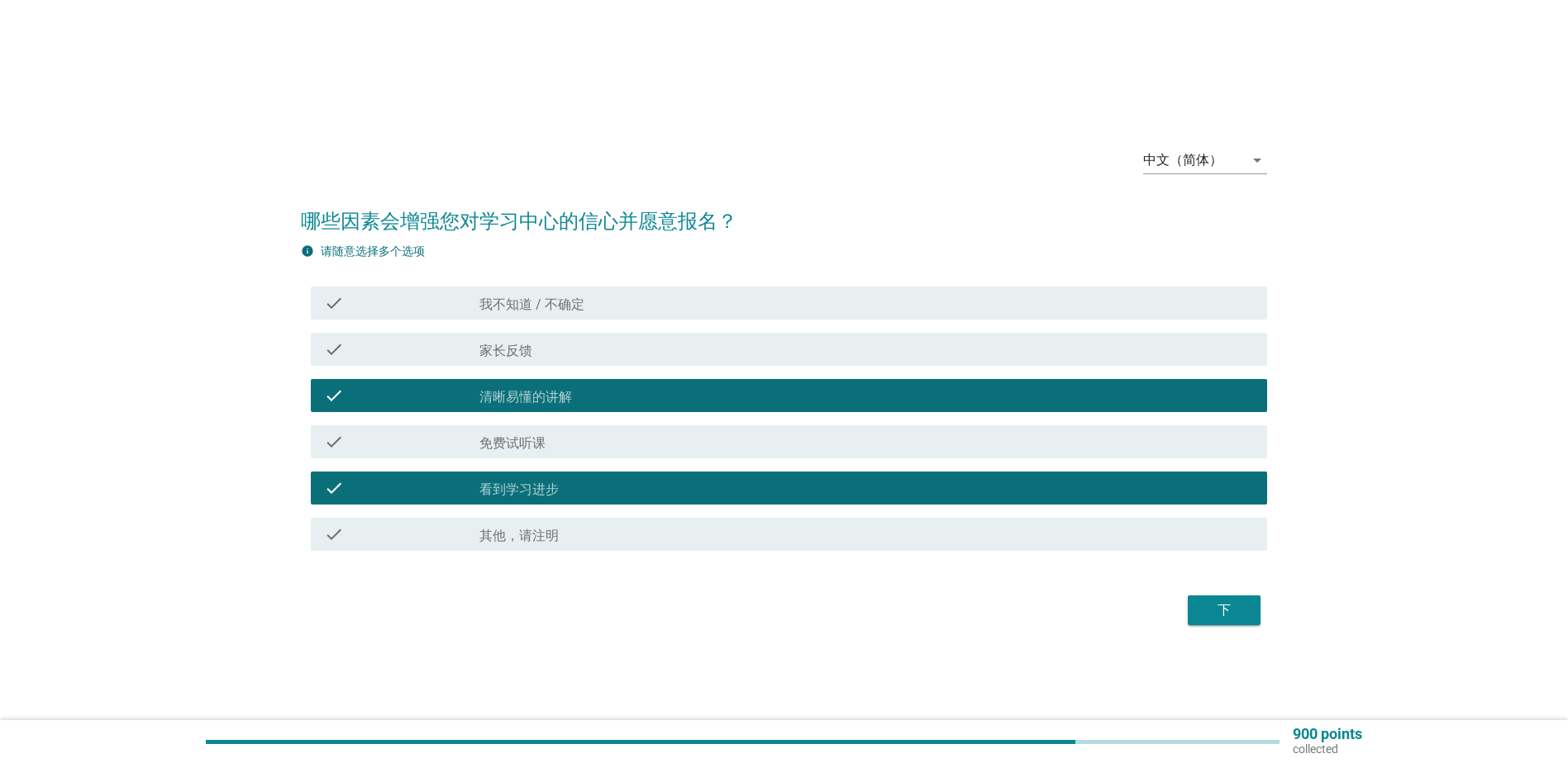
drag, startPoint x: 1226, startPoint y: 602, endPoint x: 1130, endPoint y: 576, distance: 99.5
click at [1226, 602] on div "下" at bounding box center [1224, 610] width 46 height 20
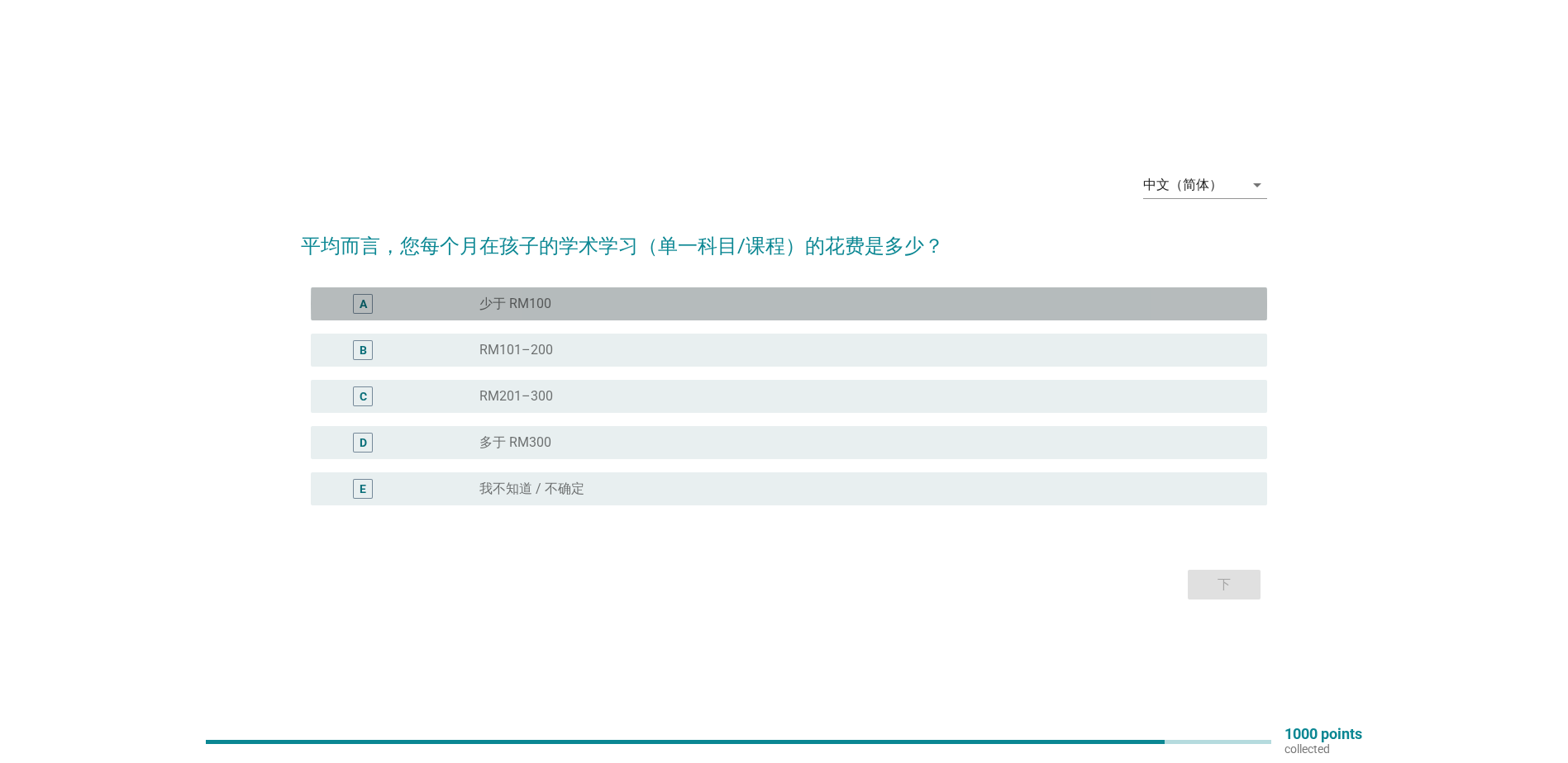
click at [533, 297] on label "少于 RM100" at bounding box center [515, 304] width 72 height 17
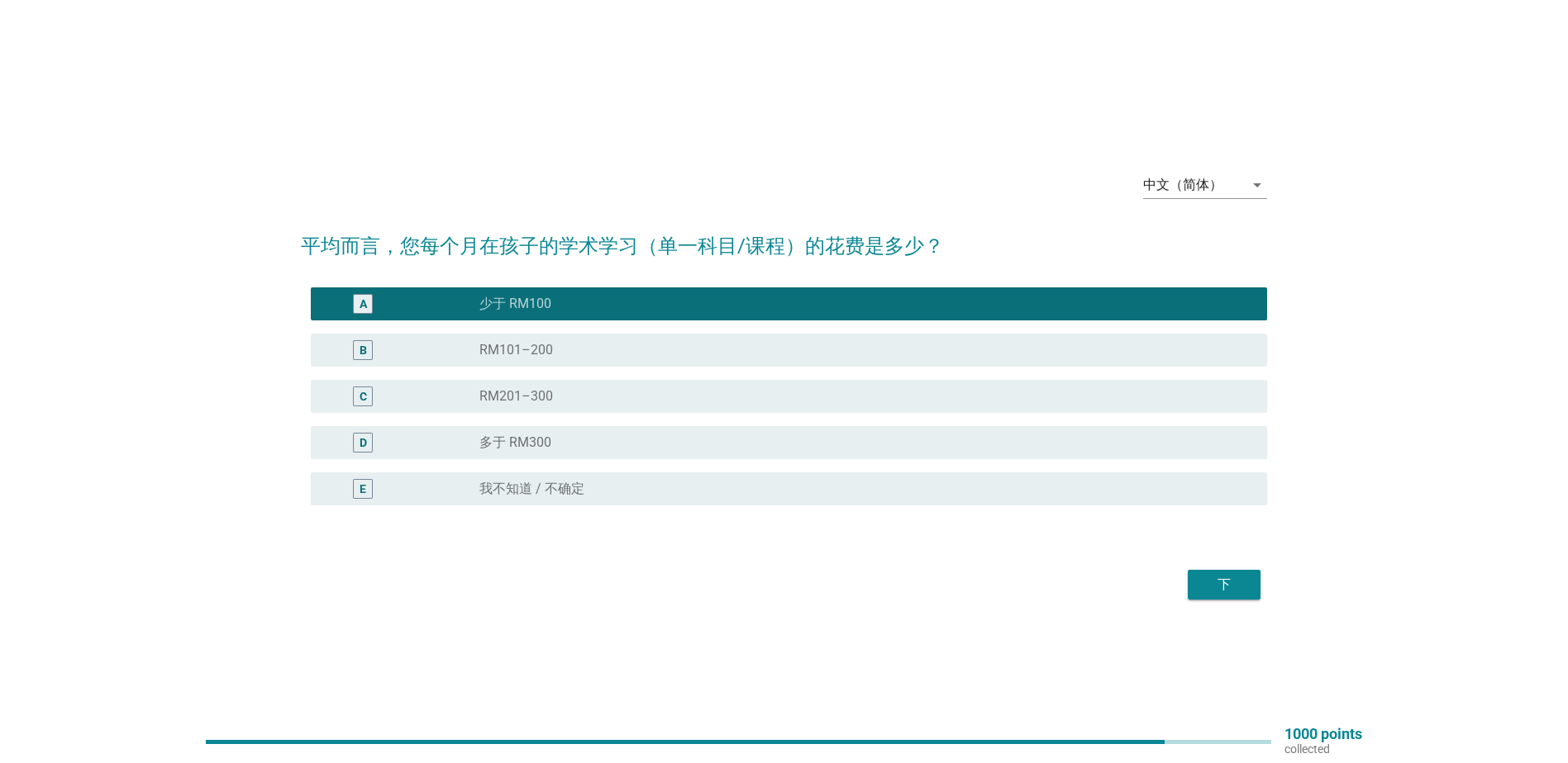
click at [1212, 588] on div "下" at bounding box center [1224, 585] width 46 height 20
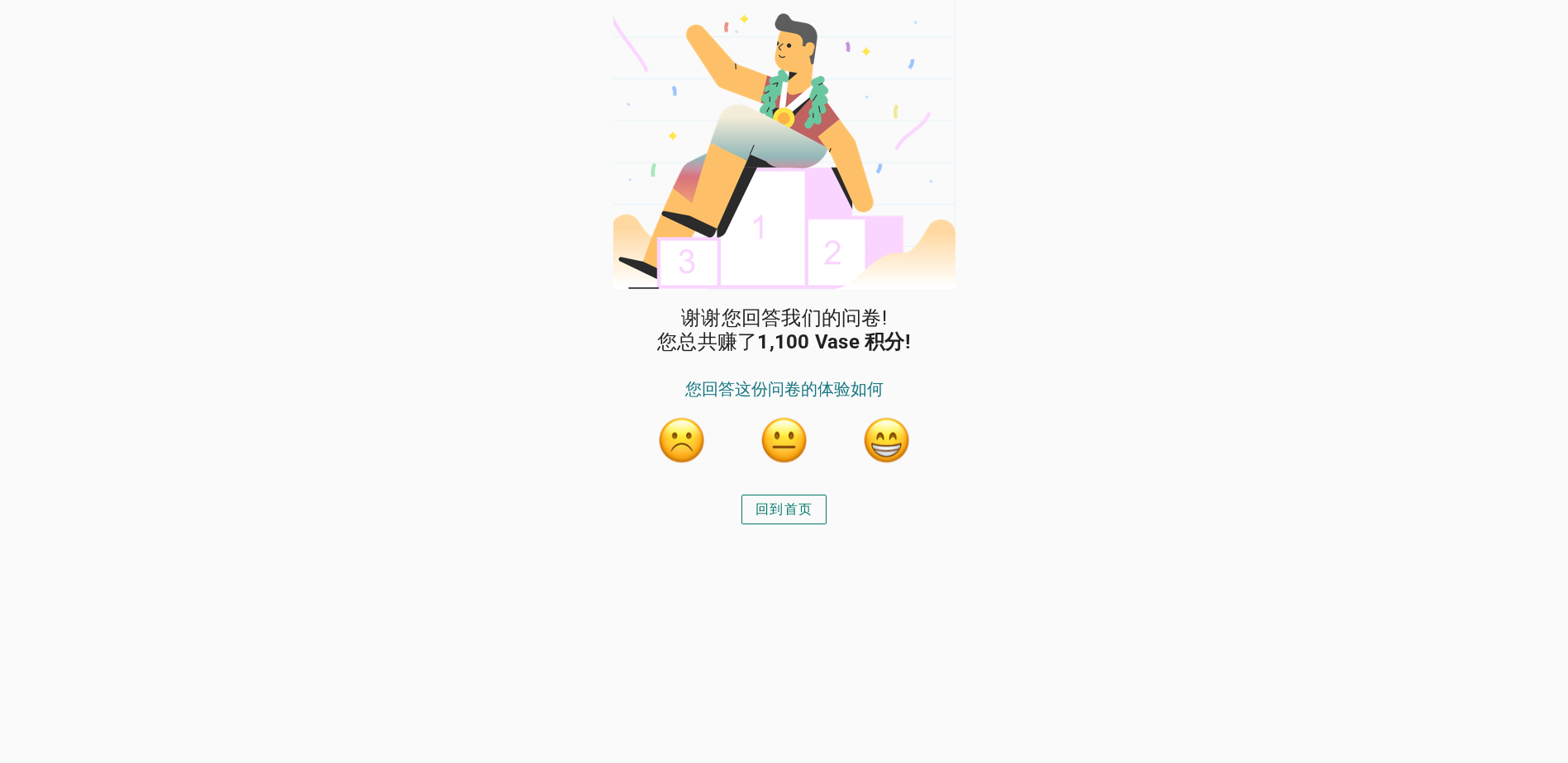
click at [791, 507] on div "回到首页" at bounding box center [784, 510] width 57 height 20
click at [791, 497] on button "回到首页" at bounding box center [784, 510] width 85 height 30
